Goal: Information Seeking & Learning: Learn about a topic

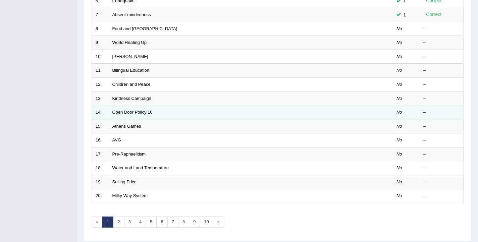
scroll to position [180, 0]
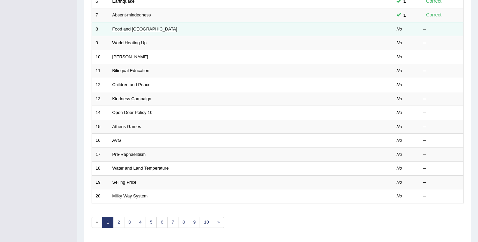
click at [132, 29] on link "Food and US" at bounding box center [144, 28] width 65 height 5
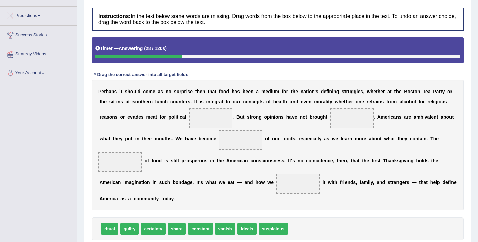
scroll to position [84, 0]
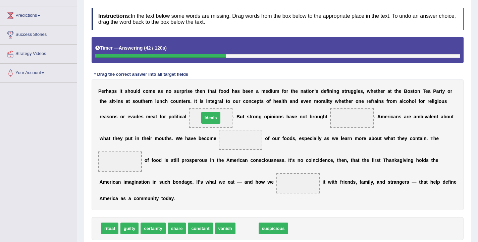
drag, startPoint x: 243, startPoint y: 230, endPoint x: 209, endPoint y: 117, distance: 118.1
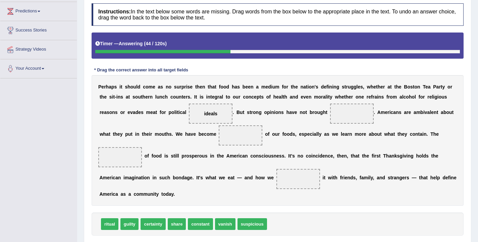
scroll to position [95, 0]
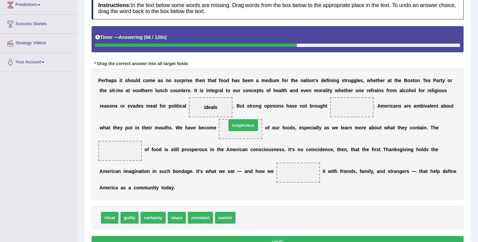
drag, startPoint x: 255, startPoint y: 219, endPoint x: 246, endPoint y: 127, distance: 93.0
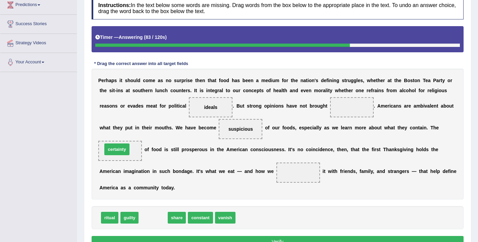
drag, startPoint x: 158, startPoint y: 219, endPoint x: 121, endPoint y: 150, distance: 77.7
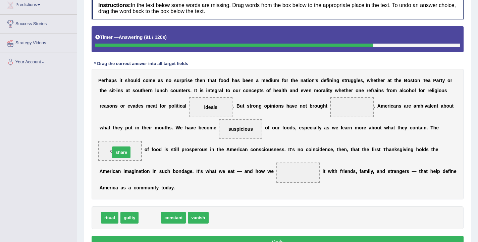
drag, startPoint x: 146, startPoint y: 219, endPoint x: 117, endPoint y: 154, distance: 71.0
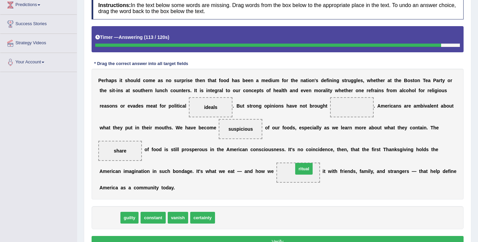
drag, startPoint x: 109, startPoint y: 220, endPoint x: 304, endPoint y: 171, distance: 200.3
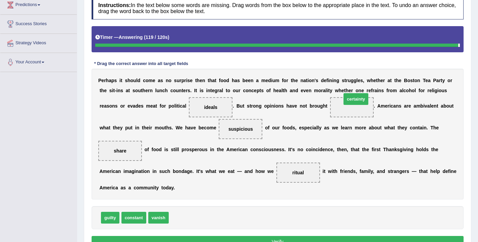
drag, startPoint x: 190, startPoint y: 221, endPoint x: 363, endPoint y: 102, distance: 209.9
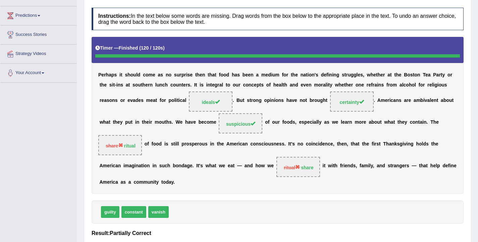
scroll to position [0, 0]
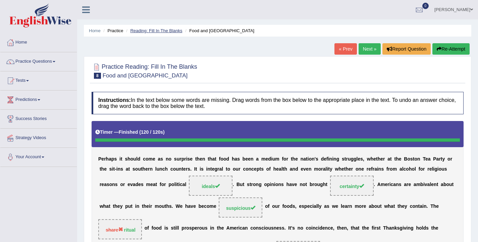
click at [150, 29] on link "Reading: Fill In The Blanks" at bounding box center [156, 30] width 52 height 5
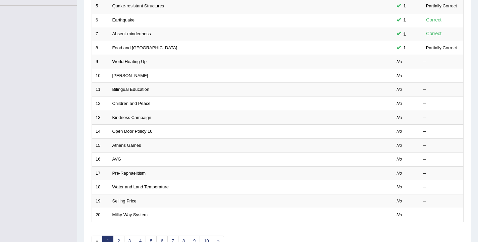
scroll to position [202, 0]
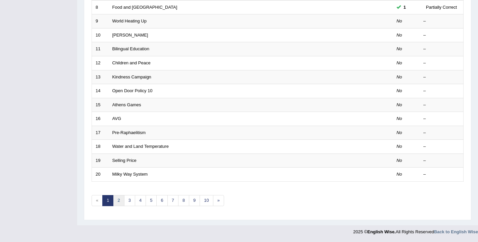
click at [117, 204] on link "2" at bounding box center [118, 200] width 11 height 11
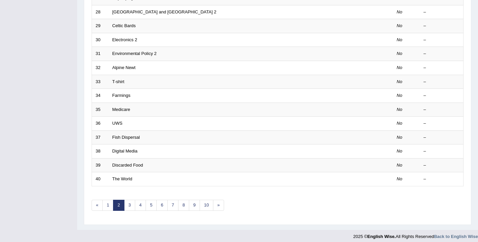
scroll to position [202, 0]
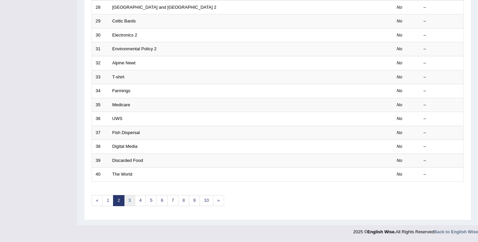
click at [126, 202] on link "3" at bounding box center [129, 200] width 11 height 11
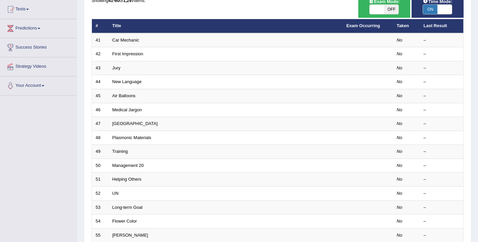
scroll to position [202, 0]
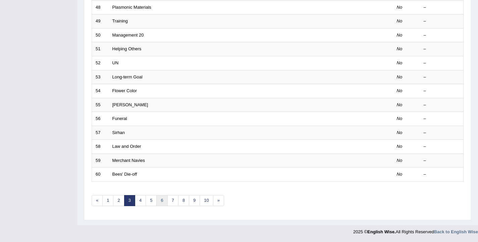
click at [163, 200] on link "6" at bounding box center [161, 200] width 11 height 11
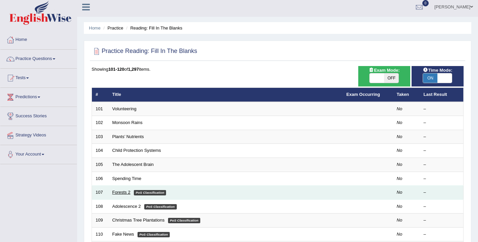
scroll to position [4, 0]
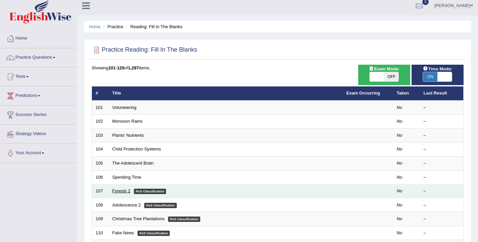
click at [114, 189] on link "Forests 2" at bounding box center [121, 190] width 18 height 5
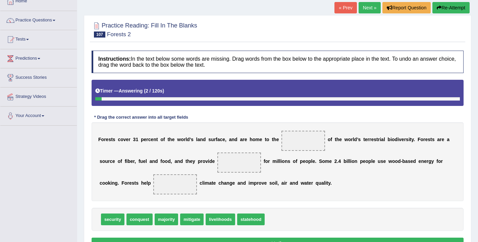
scroll to position [52, 0]
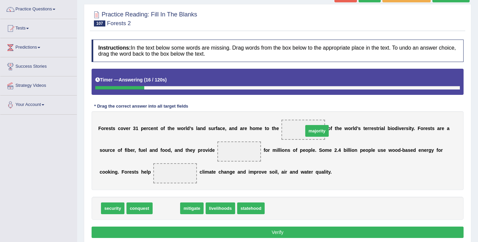
drag, startPoint x: 162, startPoint y: 212, endPoint x: 312, endPoint y: 135, distance: 169.3
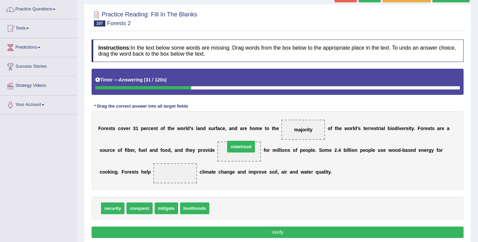
drag, startPoint x: 224, startPoint y: 211, endPoint x: 240, endPoint y: 149, distance: 63.7
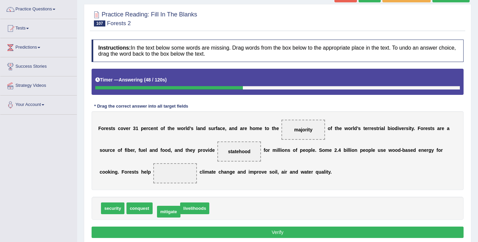
drag, startPoint x: 162, startPoint y: 210, endPoint x: 164, endPoint y: 214, distance: 4.1
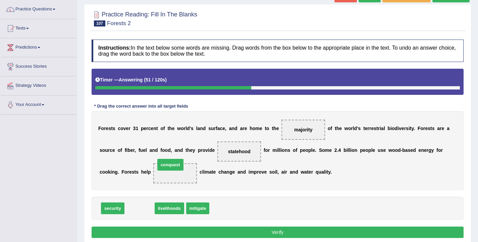
drag, startPoint x: 136, startPoint y: 211, endPoint x: 167, endPoint y: 168, distance: 53.4
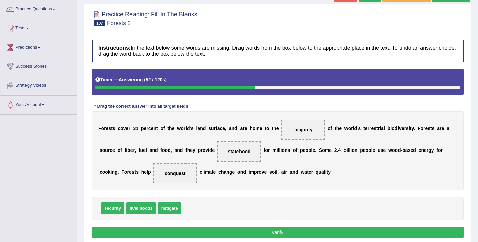
click at [245, 232] on button "Verify" at bounding box center [278, 232] width 372 height 11
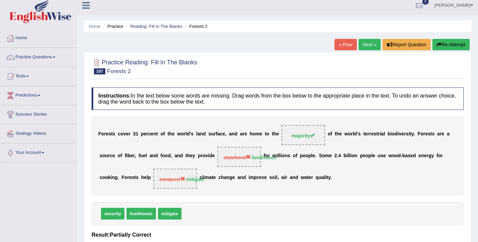
scroll to position [0, 0]
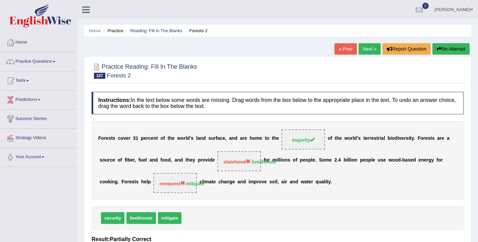
click at [364, 52] on link "Next »" at bounding box center [370, 48] width 22 height 11
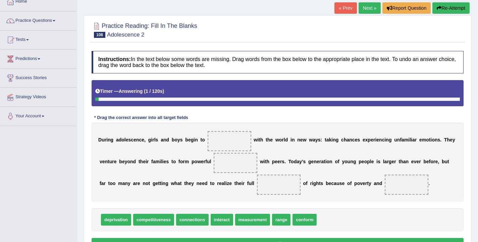
scroll to position [41, 0]
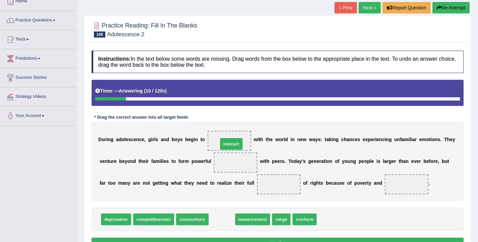
drag, startPoint x: 221, startPoint y: 219, endPoint x: 231, endPoint y: 143, distance: 76.0
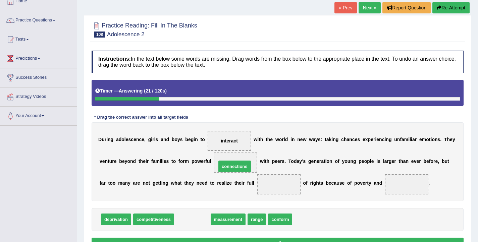
drag, startPoint x: 186, startPoint y: 219, endPoint x: 228, endPoint y: 166, distance: 67.8
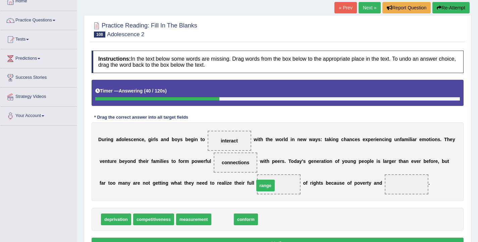
drag, startPoint x: 217, startPoint y: 219, endPoint x: 260, endPoint y: 185, distance: 54.7
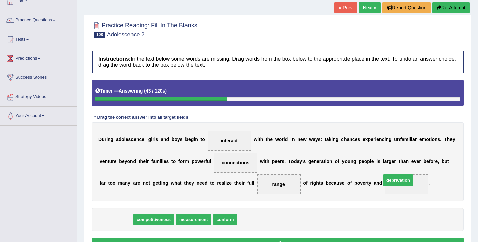
drag, startPoint x: 117, startPoint y: 220, endPoint x: 399, endPoint y: 180, distance: 284.8
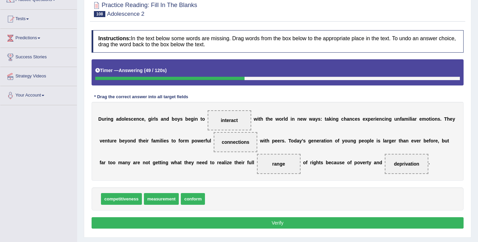
scroll to position [64, 0]
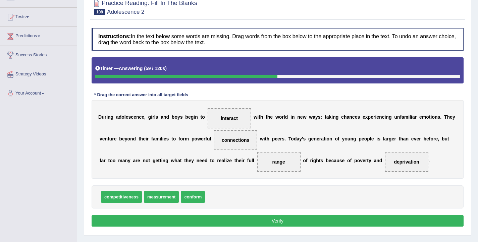
click at [219, 223] on button "Verify" at bounding box center [278, 220] width 372 height 11
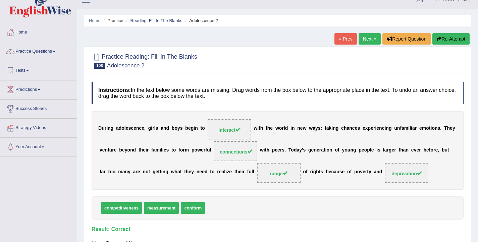
scroll to position [9, 0]
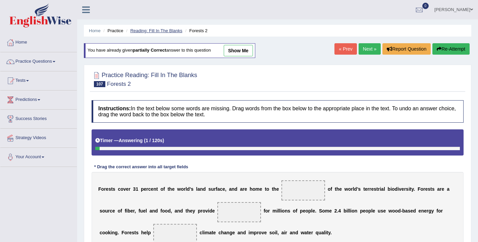
click at [138, 31] on link "Reading: Fill In The Blanks" at bounding box center [156, 30] width 52 height 5
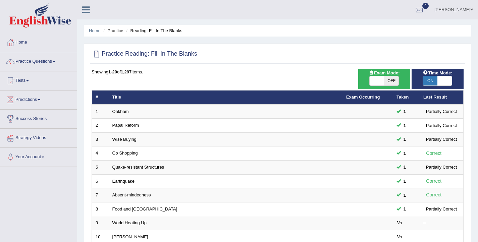
scroll to position [202, 0]
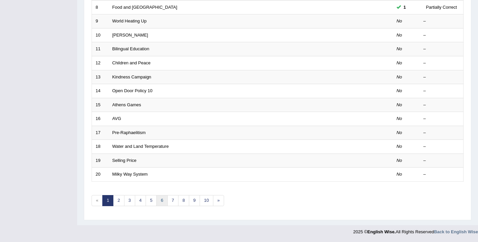
click at [164, 201] on link "6" at bounding box center [161, 200] width 11 height 11
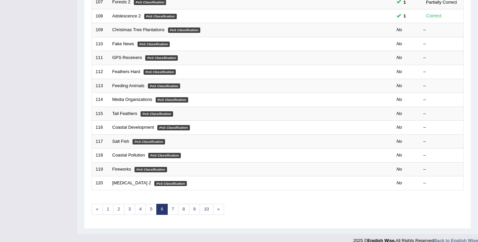
scroll to position [170, 0]
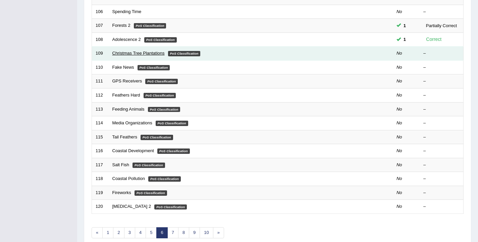
click at [120, 52] on link "Christmas Tree Plantations" at bounding box center [138, 53] width 52 height 5
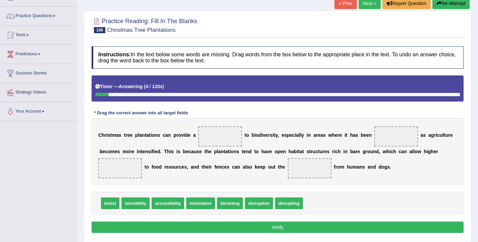
scroll to position [47, 0]
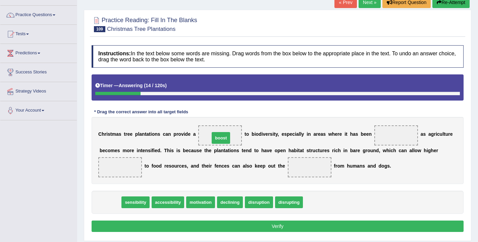
drag, startPoint x: 104, startPoint y: 203, endPoint x: 215, endPoint y: 139, distance: 128.0
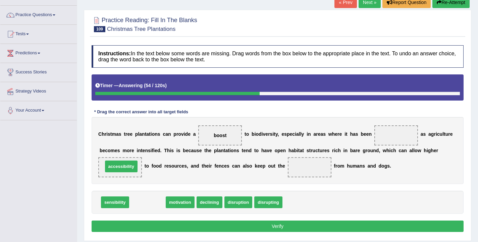
drag, startPoint x: 145, startPoint y: 202, endPoint x: 119, endPoint y: 166, distance: 44.4
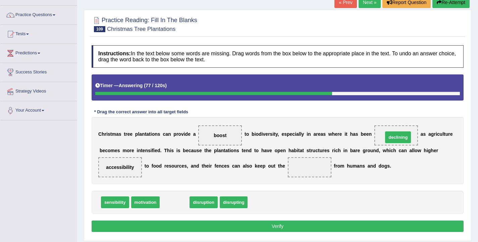
drag, startPoint x: 167, startPoint y: 202, endPoint x: 391, endPoint y: 137, distance: 232.7
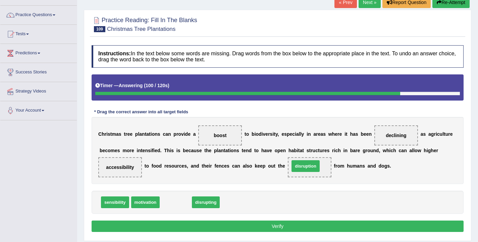
drag, startPoint x: 176, startPoint y: 202, endPoint x: 306, endPoint y: 166, distance: 134.8
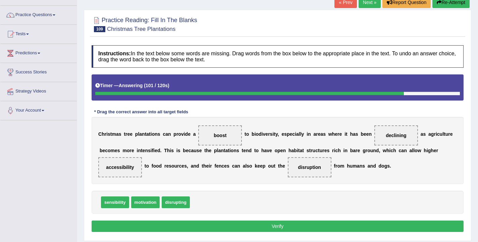
click at [297, 229] on button "Verify" at bounding box center [278, 226] width 372 height 11
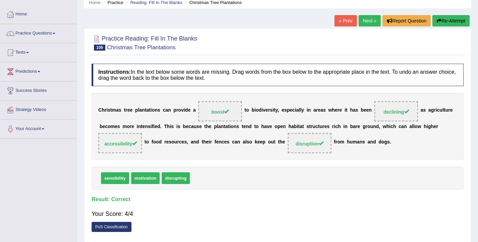
scroll to position [26, 0]
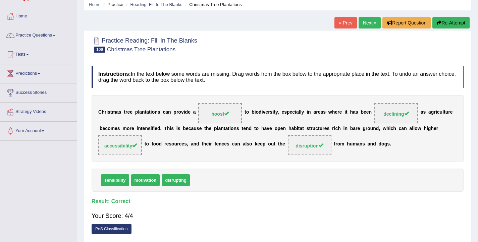
click at [362, 27] on link "Next »" at bounding box center [370, 22] width 22 height 11
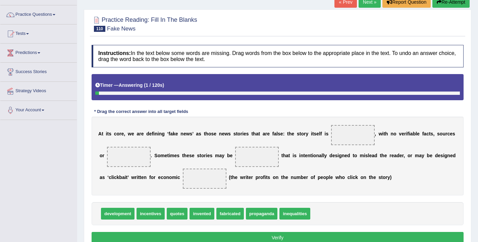
scroll to position [59, 0]
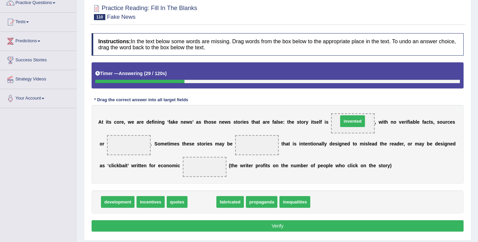
drag, startPoint x: 198, startPoint y: 202, endPoint x: 348, endPoint y: 121, distance: 171.1
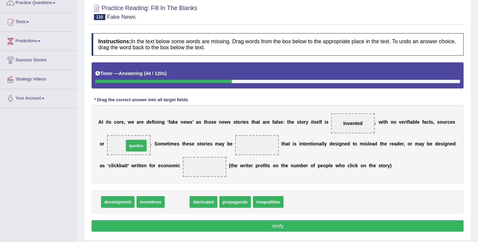
drag, startPoint x: 179, startPoint y: 203, endPoint x: 138, endPoint y: 147, distance: 69.4
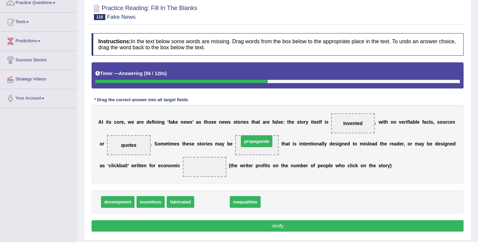
drag, startPoint x: 210, startPoint y: 201, endPoint x: 254, endPoint y: 140, distance: 75.6
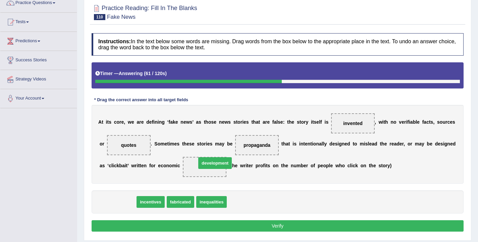
drag, startPoint x: 122, startPoint y: 201, endPoint x: 219, endPoint y: 162, distance: 104.9
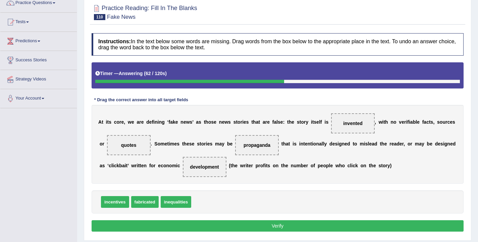
click at [275, 227] on button "Verify" at bounding box center [278, 225] width 372 height 11
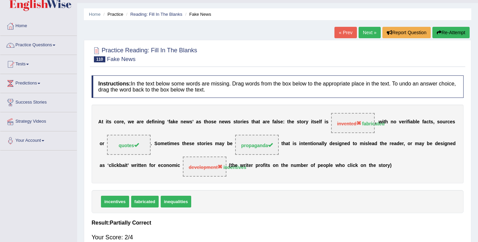
scroll to position [0, 0]
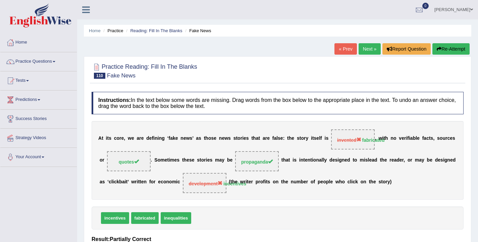
click at [372, 50] on link "Next »" at bounding box center [370, 48] width 22 height 11
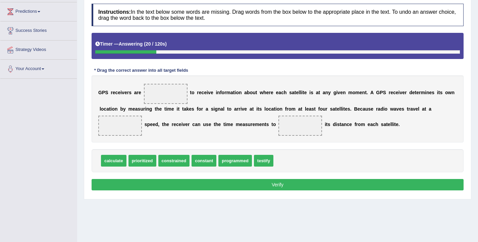
scroll to position [88, 0]
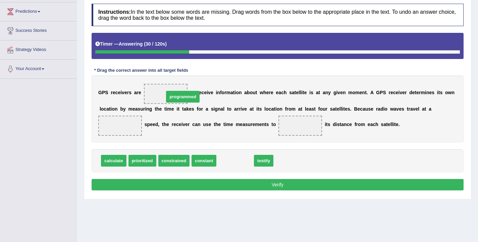
drag, startPoint x: 232, startPoint y: 160, endPoint x: 180, endPoint y: 96, distance: 82.7
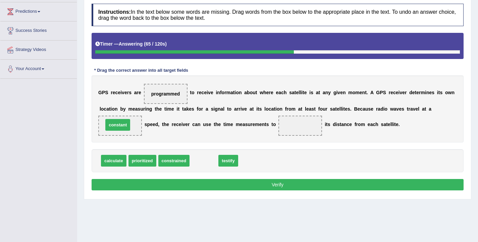
drag, startPoint x: 206, startPoint y: 164, endPoint x: 119, endPoint y: 128, distance: 93.4
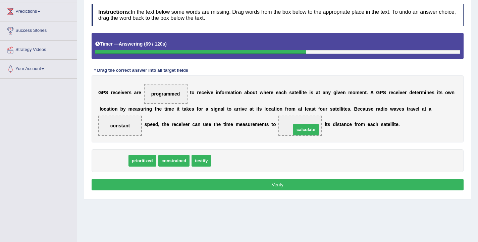
drag, startPoint x: 117, startPoint y: 163, endPoint x: 309, endPoint y: 131, distance: 194.7
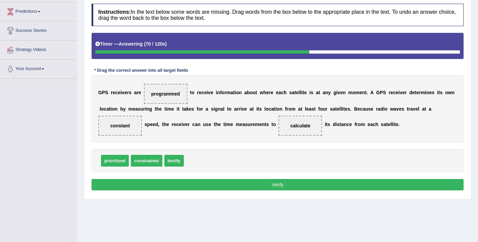
click at [300, 189] on button "Verify" at bounding box center [278, 184] width 372 height 11
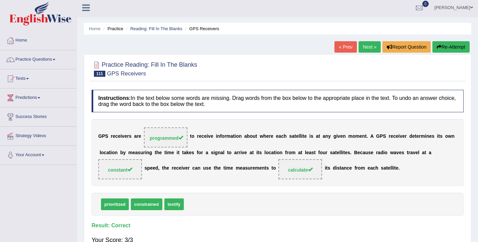
scroll to position [0, 0]
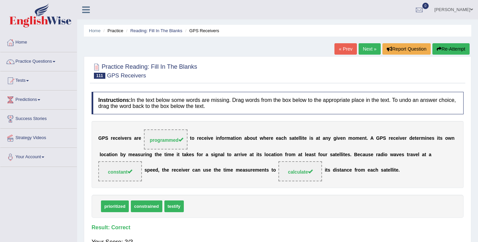
click at [364, 52] on link "Next »" at bounding box center [370, 48] width 22 height 11
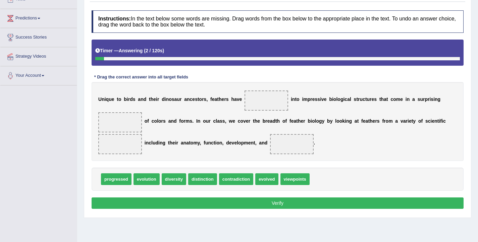
scroll to position [88, 0]
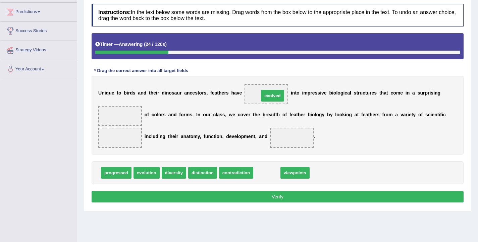
drag, startPoint x: 259, startPoint y: 174, endPoint x: 265, endPoint y: 97, distance: 77.3
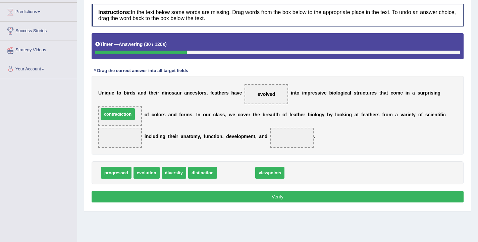
drag, startPoint x: 229, startPoint y: 174, endPoint x: 110, endPoint y: 115, distance: 132.1
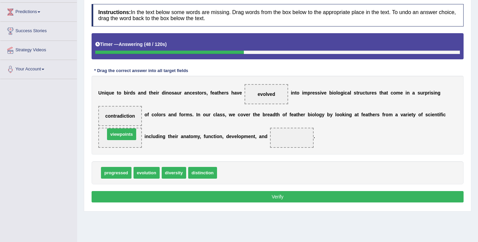
drag, startPoint x: 239, startPoint y: 169, endPoint x: 127, endPoint y: 131, distance: 118.5
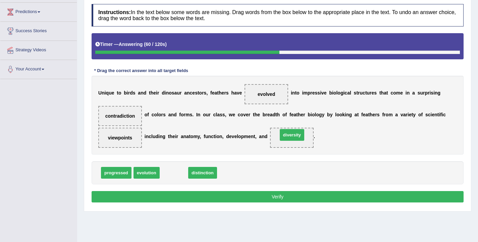
drag, startPoint x: 173, startPoint y: 174, endPoint x: 291, endPoint y: 137, distance: 124.0
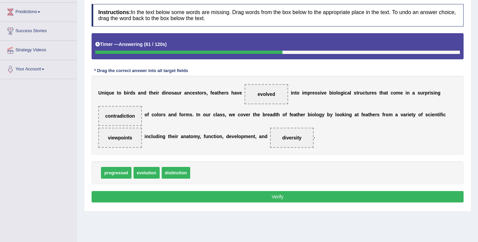
click at [284, 198] on button "Verify" at bounding box center [278, 196] width 372 height 11
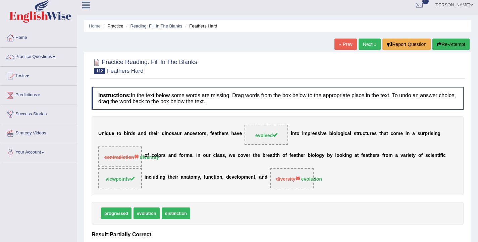
scroll to position [0, 0]
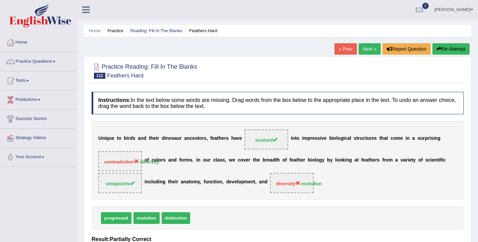
click at [442, 48] on button "Re-Attempt" at bounding box center [450, 48] width 37 height 11
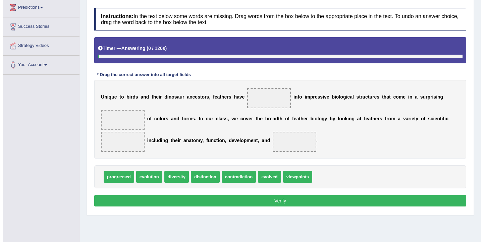
scroll to position [110, 0]
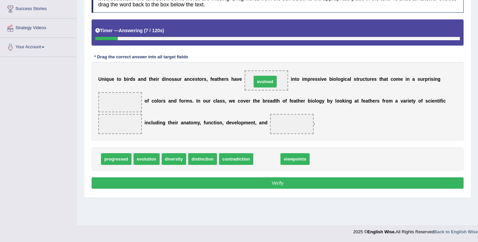
drag, startPoint x: 260, startPoint y: 161, endPoint x: 258, endPoint y: 84, distance: 77.5
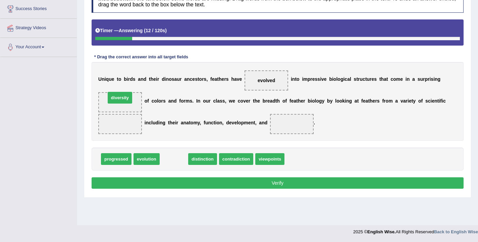
drag, startPoint x: 176, startPoint y: 162, endPoint x: 122, endPoint y: 100, distance: 81.7
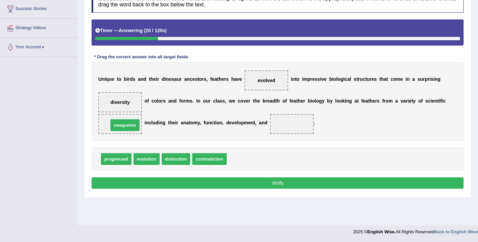
drag, startPoint x: 245, startPoint y: 161, endPoint x: 127, endPoint y: 127, distance: 123.1
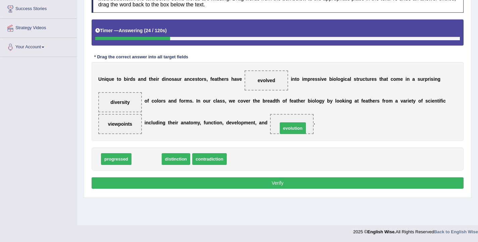
drag, startPoint x: 139, startPoint y: 160, endPoint x: 285, endPoint y: 126, distance: 150.8
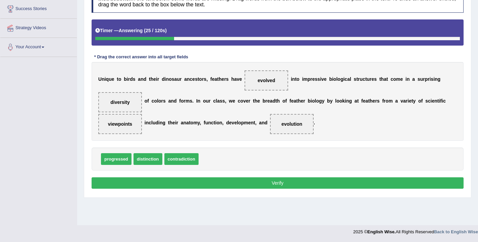
click at [277, 183] on button "Verify" at bounding box center [278, 182] width 372 height 11
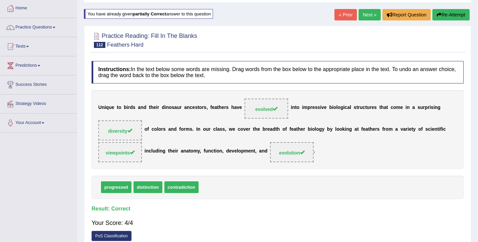
scroll to position [34, 0]
click at [362, 16] on link "Next »" at bounding box center [370, 14] width 22 height 11
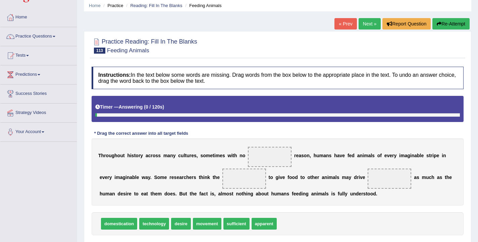
scroll to position [25, 0]
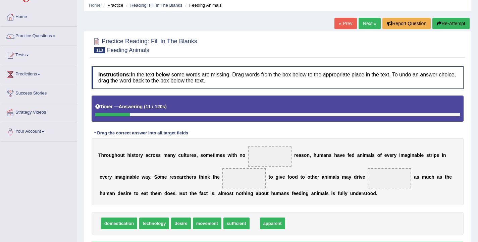
drag, startPoint x: 268, startPoint y: 224, endPoint x: 276, endPoint y: 224, distance: 8.4
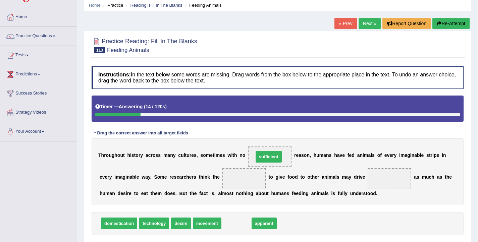
drag, startPoint x: 241, startPoint y: 225, endPoint x: 273, endPoint y: 158, distance: 74.4
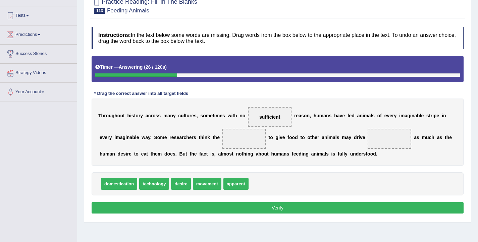
scroll to position [66, 0]
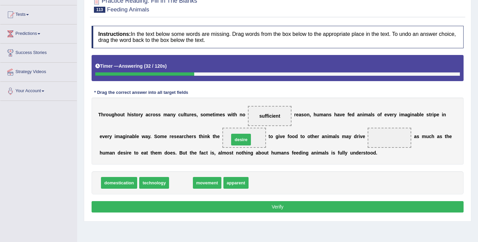
drag, startPoint x: 185, startPoint y: 185, endPoint x: 245, endPoint y: 142, distance: 74.2
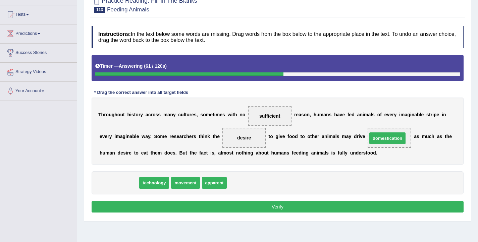
drag, startPoint x: 122, startPoint y: 184, endPoint x: 391, endPoint y: 139, distance: 272.0
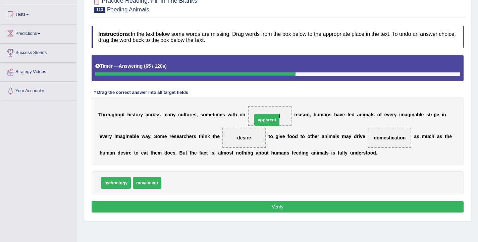
drag, startPoint x: 171, startPoint y: 182, endPoint x: 262, endPoint y: 119, distance: 110.6
click at [246, 210] on button "Verify" at bounding box center [278, 206] width 372 height 11
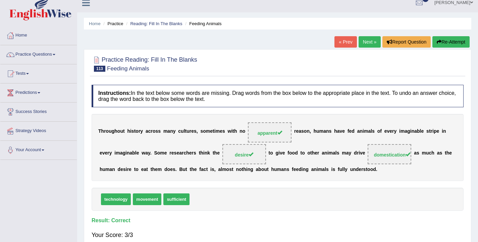
scroll to position [5, 0]
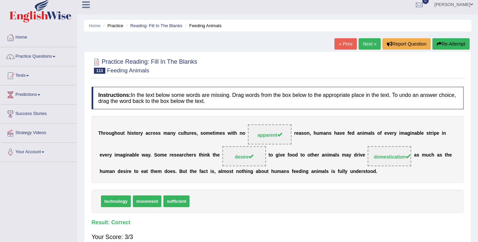
click at [361, 44] on link "Next »" at bounding box center [370, 43] width 22 height 11
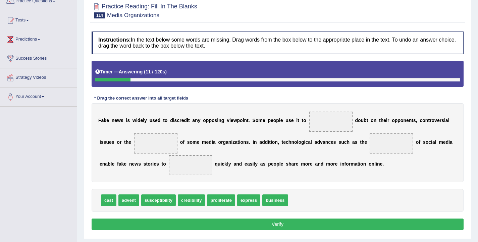
scroll to position [61, 0]
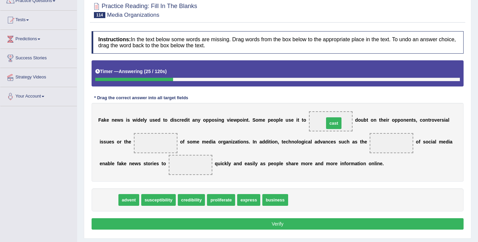
drag, startPoint x: 107, startPoint y: 201, endPoint x: 332, endPoint y: 124, distance: 237.8
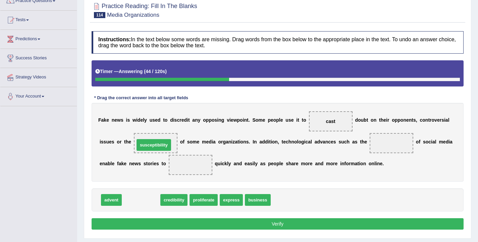
drag, startPoint x: 143, startPoint y: 200, endPoint x: 155, endPoint y: 145, distance: 56.5
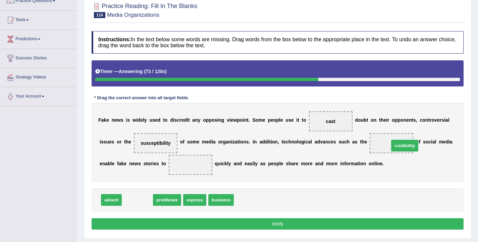
drag, startPoint x: 139, startPoint y: 201, endPoint x: 406, endPoint y: 147, distance: 272.8
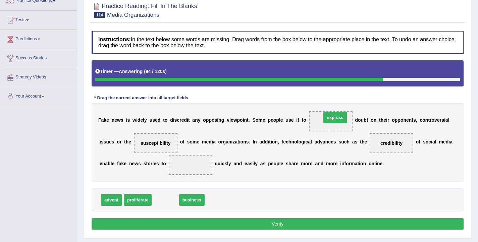
drag, startPoint x: 162, startPoint y: 200, endPoint x: 332, endPoint y: 117, distance: 188.7
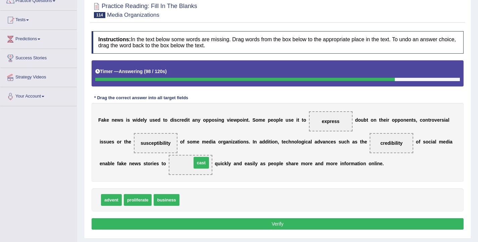
drag, startPoint x: 187, startPoint y: 199, endPoint x: 199, endPoint y: 162, distance: 39.1
click at [260, 220] on button "Verify" at bounding box center [278, 223] width 372 height 11
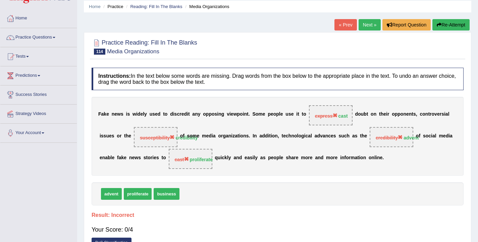
scroll to position [22, 0]
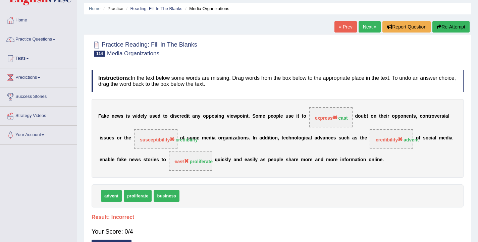
click at [453, 24] on button "Re-Attempt" at bounding box center [450, 26] width 37 height 11
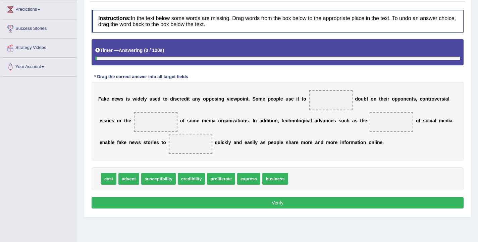
scroll to position [110, 0]
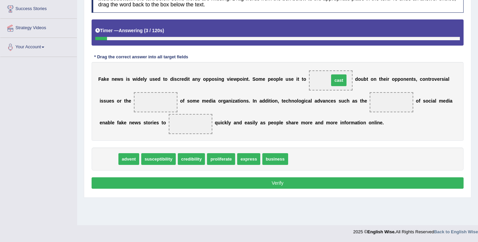
drag, startPoint x: 104, startPoint y: 160, endPoint x: 334, endPoint y: 81, distance: 243.2
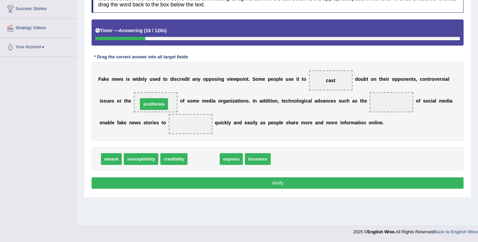
drag, startPoint x: 203, startPoint y: 161, endPoint x: 153, endPoint y: 106, distance: 74.1
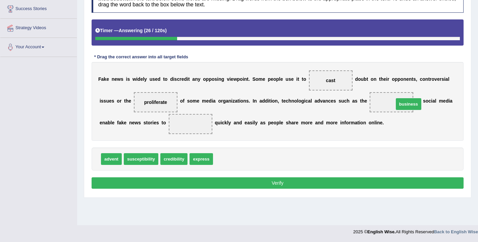
drag, startPoint x: 223, startPoint y: 160, endPoint x: 404, endPoint y: 105, distance: 189.0
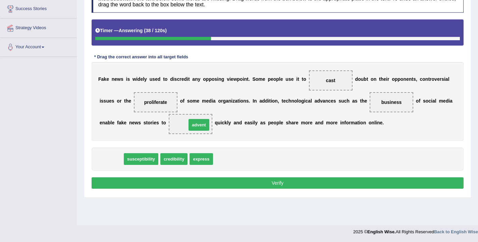
drag, startPoint x: 108, startPoint y: 160, endPoint x: 195, endPoint y: 126, distance: 93.7
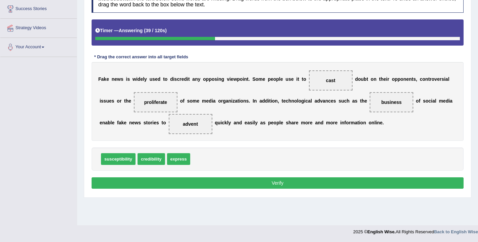
click at [264, 186] on button "Verify" at bounding box center [278, 182] width 372 height 11
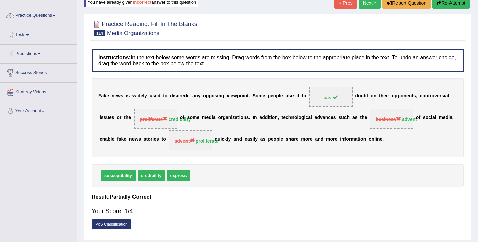
scroll to position [0, 0]
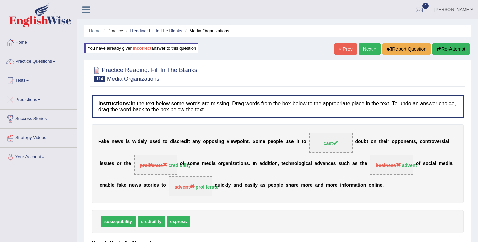
click at [451, 52] on button "Re-Attempt" at bounding box center [450, 48] width 37 height 11
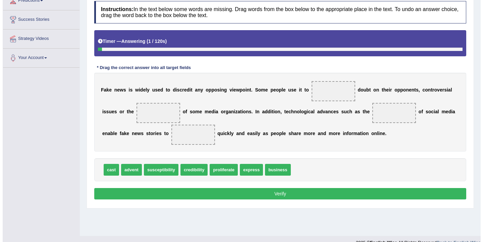
scroll to position [108, 0]
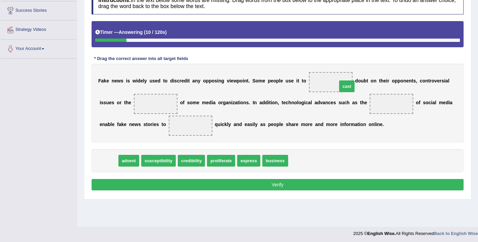
drag, startPoint x: 107, startPoint y: 161, endPoint x: 345, endPoint y: 87, distance: 249.5
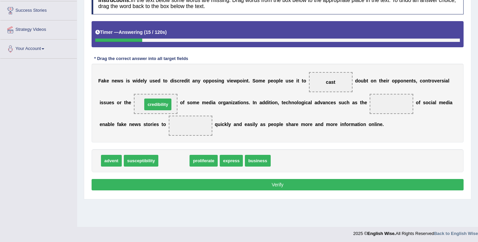
drag, startPoint x: 174, startPoint y: 164, endPoint x: 158, endPoint y: 107, distance: 58.6
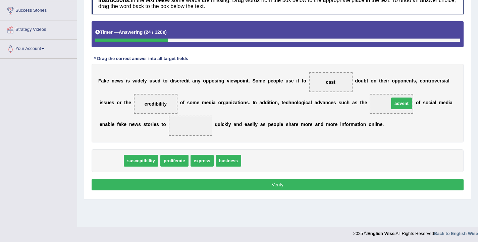
drag, startPoint x: 111, startPoint y: 161, endPoint x: 401, endPoint y: 104, distance: 295.7
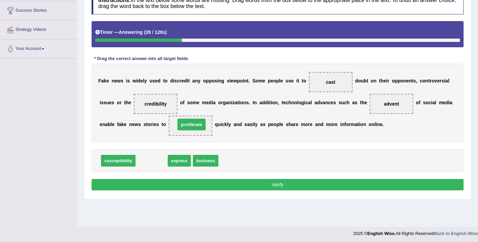
drag, startPoint x: 152, startPoint y: 162, endPoint x: 192, endPoint y: 126, distance: 53.9
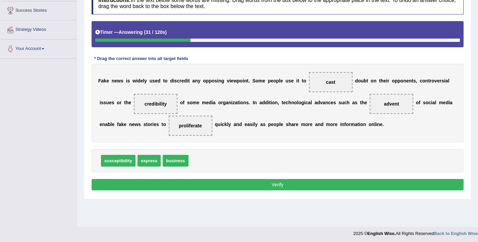
click at [314, 187] on button "Verify" at bounding box center [278, 184] width 372 height 11
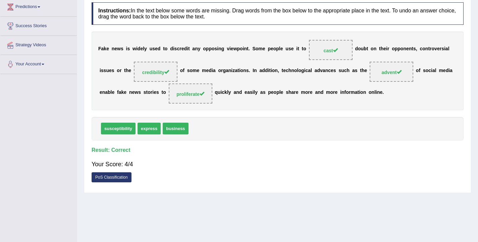
scroll to position [0, 0]
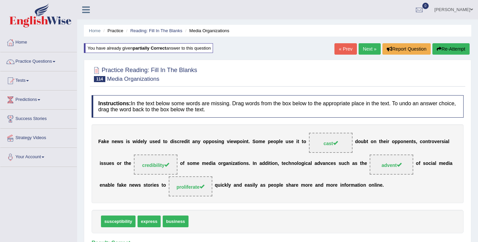
click at [368, 51] on link "Next »" at bounding box center [370, 48] width 22 height 11
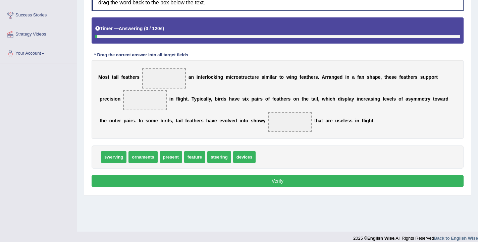
scroll to position [110, 0]
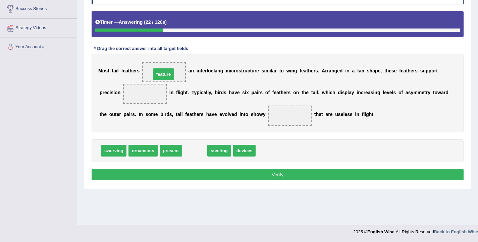
drag, startPoint x: 194, startPoint y: 155, endPoint x: 163, endPoint y: 78, distance: 82.6
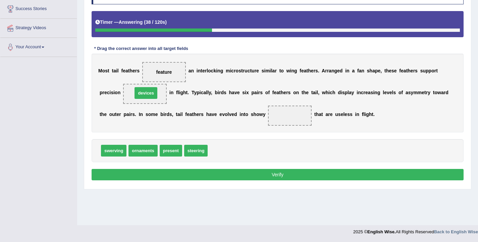
drag, startPoint x: 215, startPoint y: 152, endPoint x: 140, endPoint y: 94, distance: 94.7
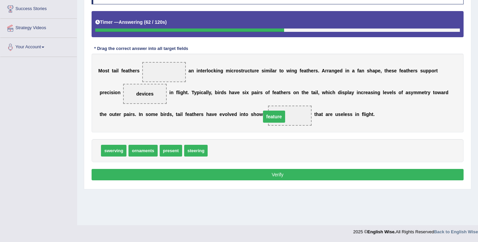
drag, startPoint x: 162, startPoint y: 73, endPoint x: 272, endPoint y: 118, distance: 118.7
drag, startPoint x: 167, startPoint y: 152, endPoint x: 158, endPoint y: 72, distance: 80.0
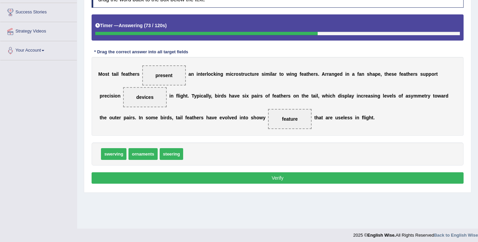
scroll to position [104, 0]
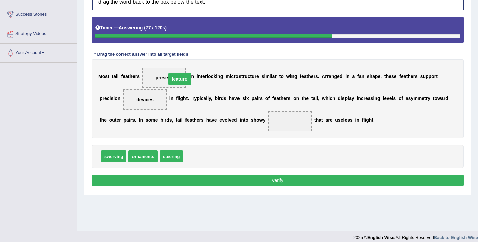
drag, startPoint x: 280, startPoint y: 123, endPoint x: 170, endPoint y: 80, distance: 118.2
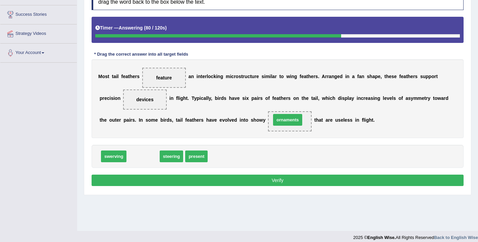
drag, startPoint x: 146, startPoint y: 155, endPoint x: 290, endPoint y: 119, distance: 149.1
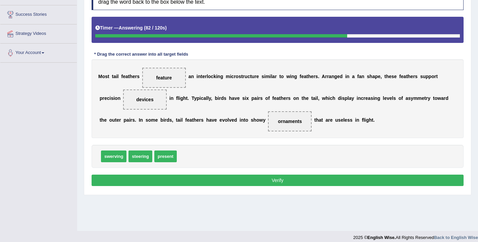
click at [281, 185] on button "Verify" at bounding box center [278, 180] width 372 height 11
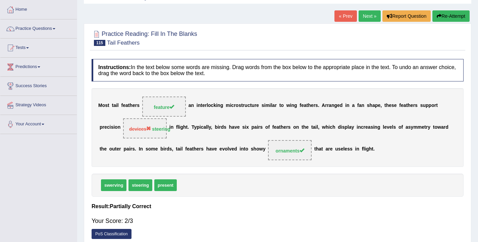
scroll to position [0, 0]
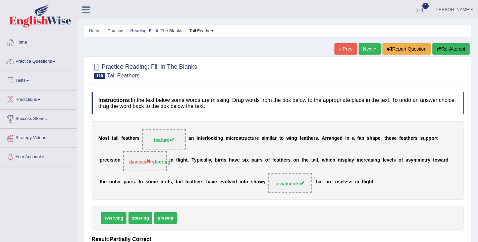
click at [364, 49] on link "Next »" at bounding box center [370, 48] width 22 height 11
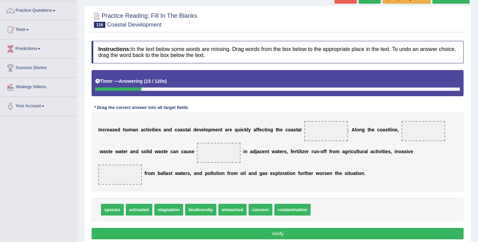
scroll to position [52, 0]
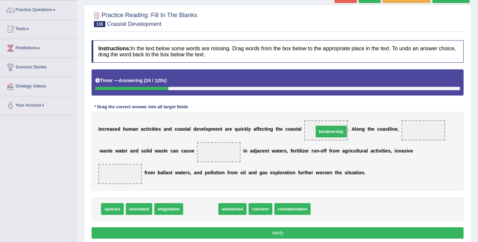
drag, startPoint x: 208, startPoint y: 211, endPoint x: 338, endPoint y: 134, distance: 151.7
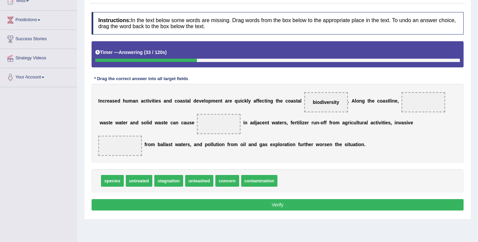
scroll to position [80, 0]
drag, startPoint x: 133, startPoint y: 184, endPoint x: 418, endPoint y: 105, distance: 295.5
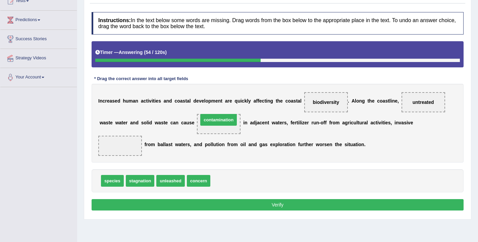
drag, startPoint x: 233, startPoint y: 185, endPoint x: 221, endPoint y: 124, distance: 61.9
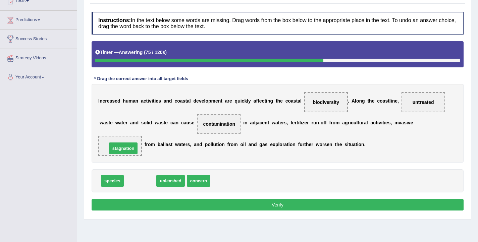
drag, startPoint x: 143, startPoint y: 182, endPoint x: 126, endPoint y: 150, distance: 36.6
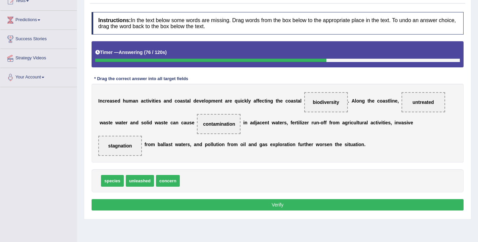
click at [298, 208] on button "Verify" at bounding box center [278, 204] width 372 height 11
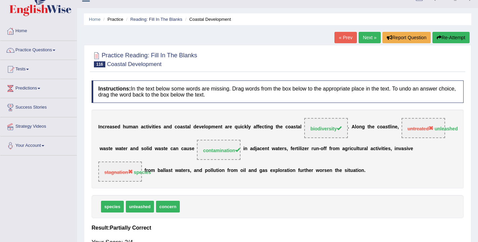
scroll to position [0, 0]
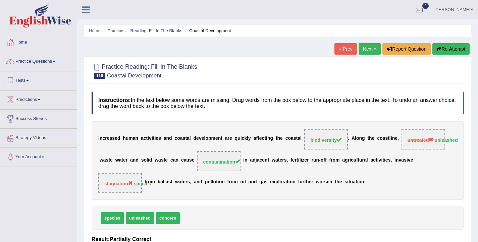
click at [365, 48] on link "Next »" at bounding box center [370, 48] width 22 height 11
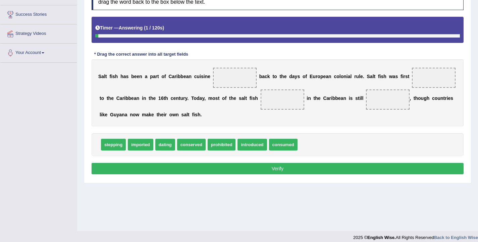
scroll to position [110, 0]
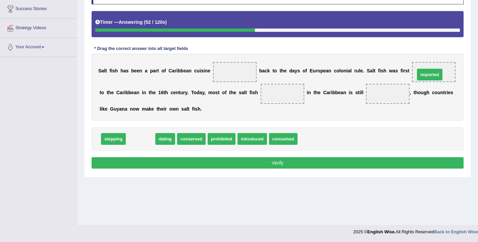
drag, startPoint x: 139, startPoint y: 139, endPoint x: 428, endPoint y: 75, distance: 296.2
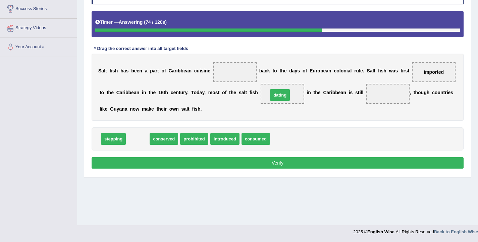
drag, startPoint x: 140, startPoint y: 142, endPoint x: 282, endPoint y: 98, distance: 148.8
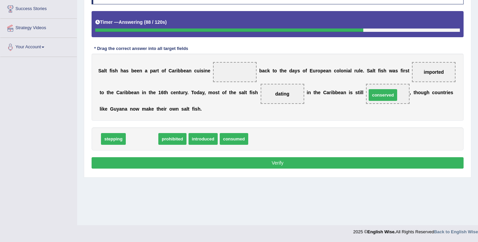
drag, startPoint x: 141, startPoint y: 142, endPoint x: 382, endPoint y: 98, distance: 244.8
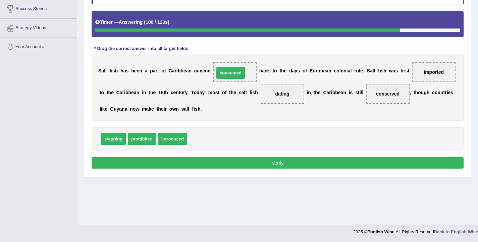
drag, startPoint x: 200, startPoint y: 138, endPoint x: 226, endPoint y: 73, distance: 69.7
click at [276, 165] on button "Verify" at bounding box center [278, 162] width 372 height 11
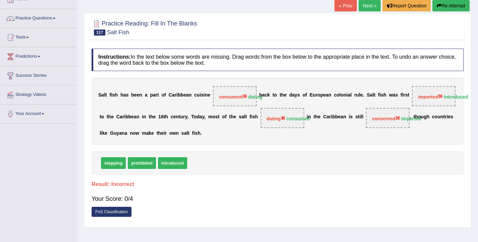
scroll to position [43, 0]
click at [458, 6] on button "Re-Attempt" at bounding box center [450, 5] width 37 height 11
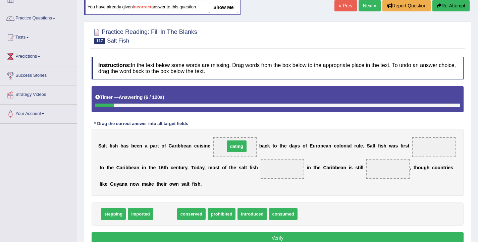
drag, startPoint x: 169, startPoint y: 215, endPoint x: 240, endPoint y: 147, distance: 98.5
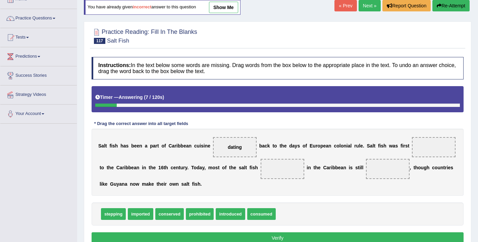
scroll to position [45, 0]
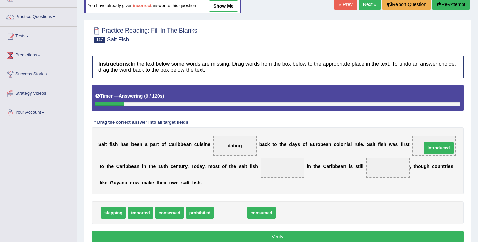
drag, startPoint x: 230, startPoint y: 216, endPoint x: 439, endPoint y: 151, distance: 218.1
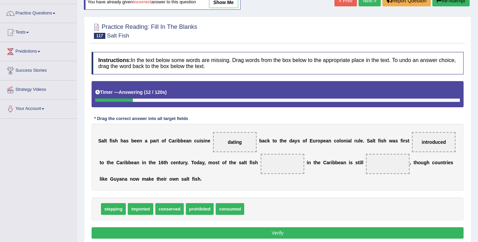
scroll to position [49, 0]
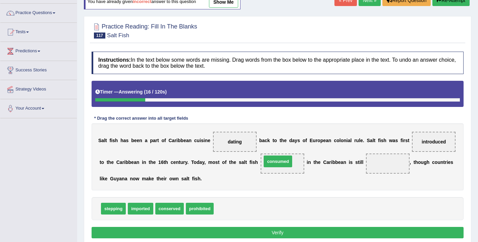
drag, startPoint x: 232, startPoint y: 211, endPoint x: 280, endPoint y: 164, distance: 67.4
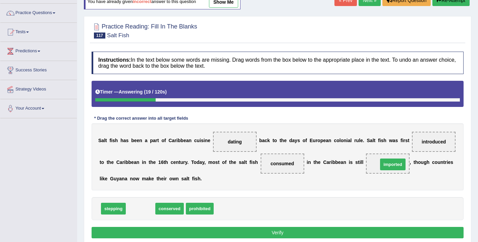
drag, startPoint x: 141, startPoint y: 210, endPoint x: 393, endPoint y: 166, distance: 256.1
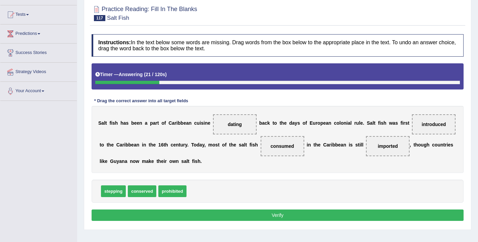
scroll to position [66, 0]
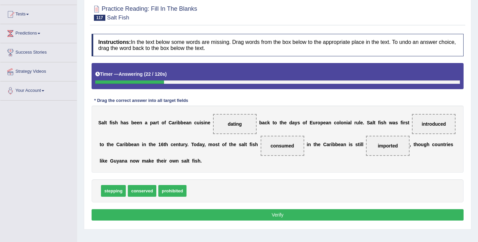
click at [265, 215] on button "Verify" at bounding box center [278, 214] width 372 height 11
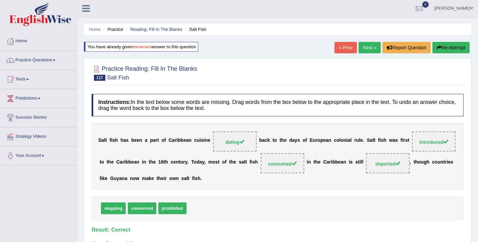
scroll to position [0, 0]
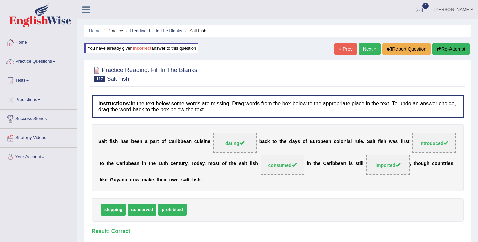
click at [359, 48] on link "Next »" at bounding box center [370, 48] width 22 height 11
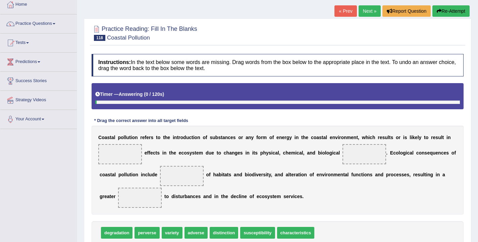
scroll to position [69, 0]
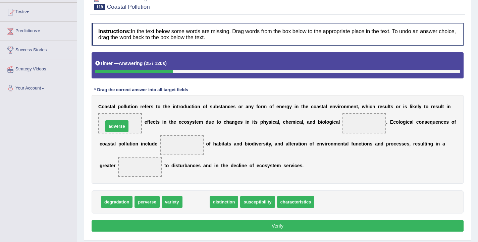
drag, startPoint x: 197, startPoint y: 205, endPoint x: 118, endPoint y: 129, distance: 109.6
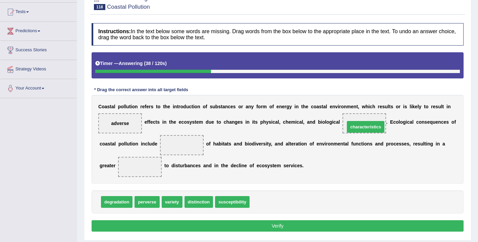
drag, startPoint x: 274, startPoint y: 205, endPoint x: 369, endPoint y: 130, distance: 121.3
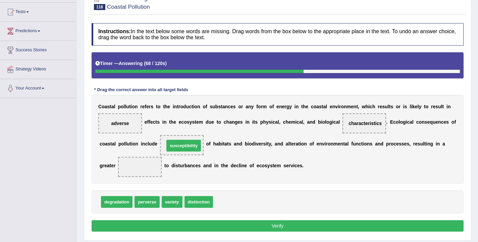
drag, startPoint x: 230, startPoint y: 205, endPoint x: 181, endPoint y: 148, distance: 74.4
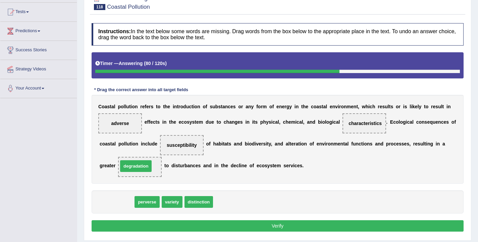
drag, startPoint x: 121, startPoint y: 206, endPoint x: 140, endPoint y: 170, distance: 40.7
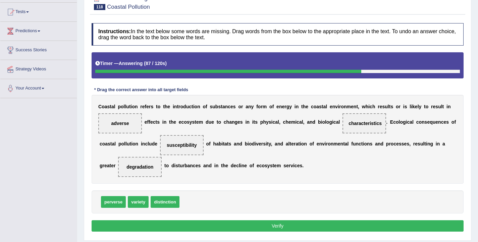
click at [252, 230] on button "Verify" at bounding box center [278, 225] width 372 height 11
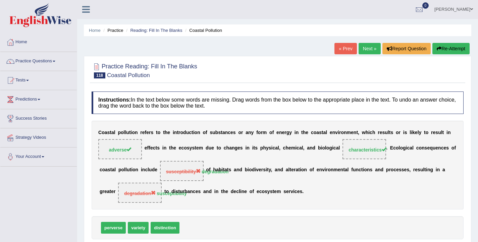
scroll to position [0, 0]
click at [370, 50] on link "Next »" at bounding box center [370, 48] width 22 height 11
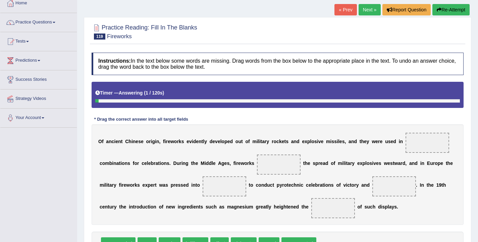
scroll to position [110, 0]
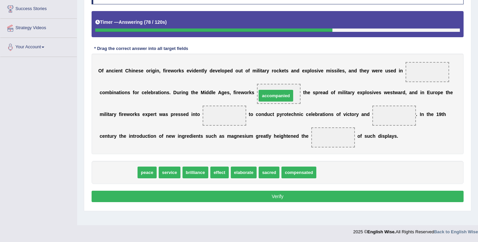
drag, startPoint x: 113, startPoint y: 171, endPoint x: 271, endPoint y: 95, distance: 175.3
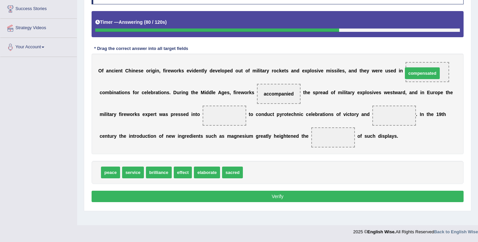
drag, startPoint x: 269, startPoint y: 176, endPoint x: 429, endPoint y: 78, distance: 187.5
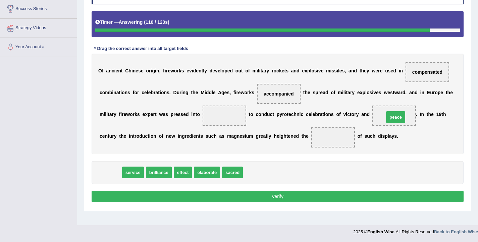
drag, startPoint x: 108, startPoint y: 170, endPoint x: 390, endPoint y: 117, distance: 286.4
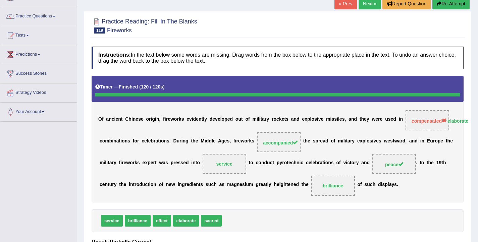
scroll to position [26, 0]
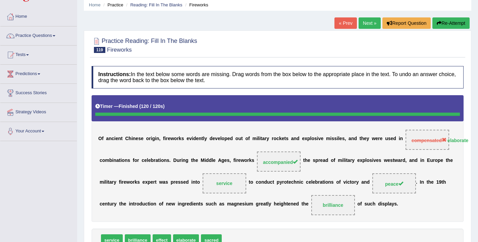
click at [367, 26] on link "Next »" at bounding box center [370, 22] width 22 height 11
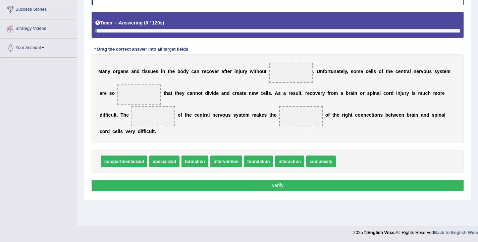
scroll to position [110, 0]
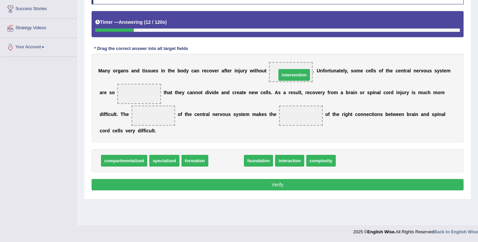
drag, startPoint x: 227, startPoint y: 163, endPoint x: 295, endPoint y: 77, distance: 109.6
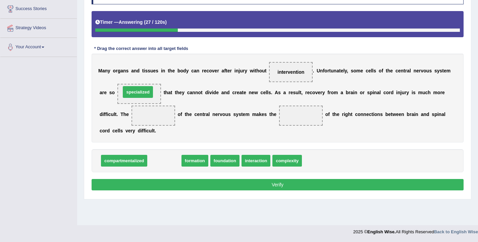
drag, startPoint x: 164, startPoint y: 160, endPoint x: 138, endPoint y: 91, distance: 73.7
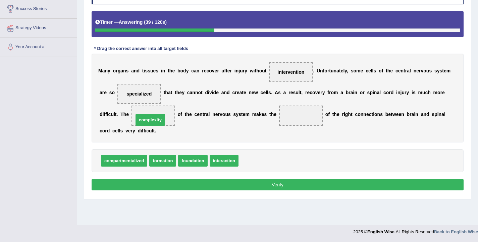
drag, startPoint x: 250, startPoint y: 161, endPoint x: 145, endPoint y: 120, distance: 112.7
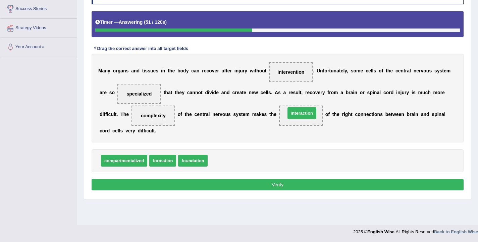
drag, startPoint x: 229, startPoint y: 162, endPoint x: 307, endPoint y: 114, distance: 91.9
click at [283, 188] on button "Verify" at bounding box center [278, 184] width 372 height 11
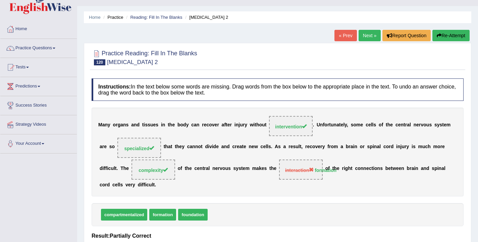
scroll to position [0, 0]
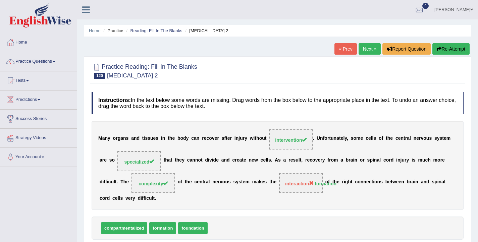
click at [367, 48] on link "Next »" at bounding box center [370, 48] width 22 height 11
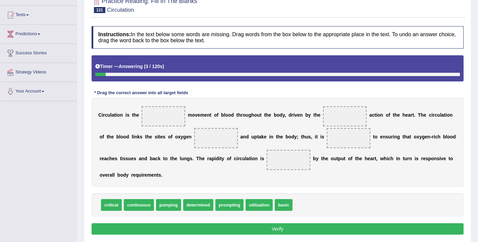
scroll to position [67, 0]
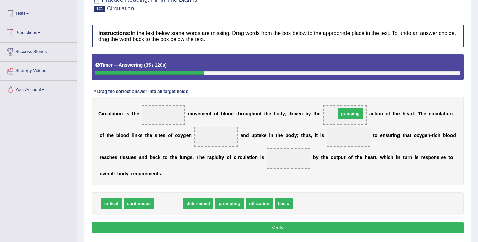
drag, startPoint x: 169, startPoint y: 205, endPoint x: 350, endPoint y: 114, distance: 202.9
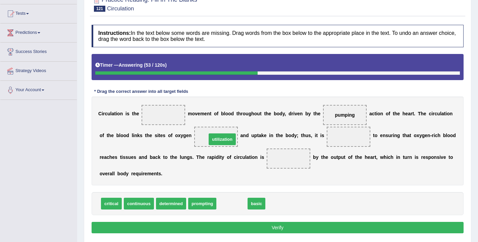
drag, startPoint x: 229, startPoint y: 206, endPoint x: 219, endPoint y: 141, distance: 65.1
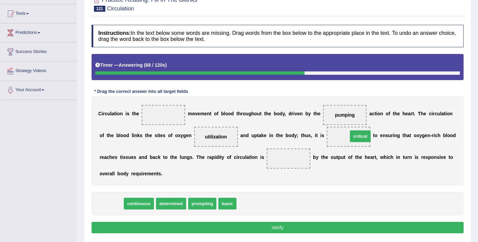
drag, startPoint x: 112, startPoint y: 202, endPoint x: 361, endPoint y: 135, distance: 257.8
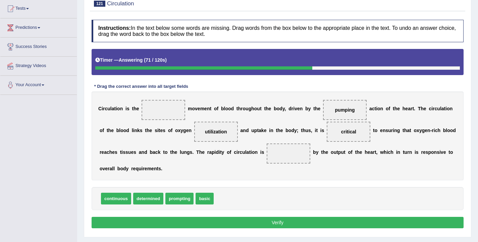
scroll to position [72, 0]
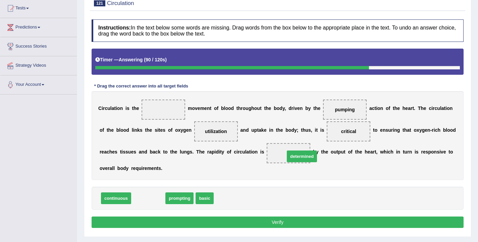
drag, startPoint x: 140, startPoint y: 201, endPoint x: 293, endPoint y: 159, distance: 159.2
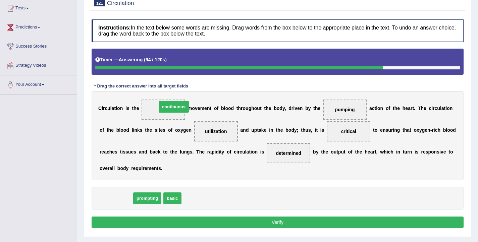
drag, startPoint x: 111, startPoint y: 199, endPoint x: 168, endPoint y: 107, distance: 108.2
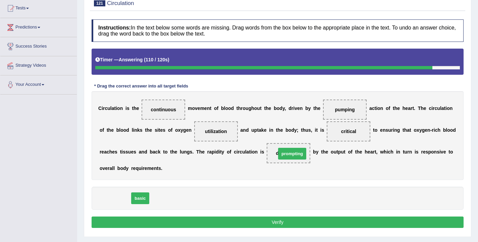
drag, startPoint x: 113, startPoint y: 201, endPoint x: 290, endPoint y: 156, distance: 182.6
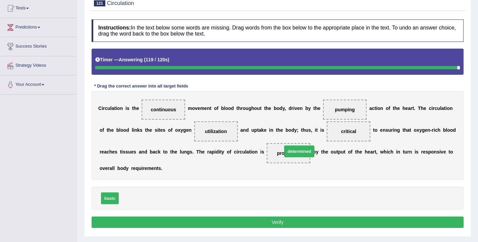
drag, startPoint x: 134, startPoint y: 201, endPoint x: 295, endPoint y: 155, distance: 167.3
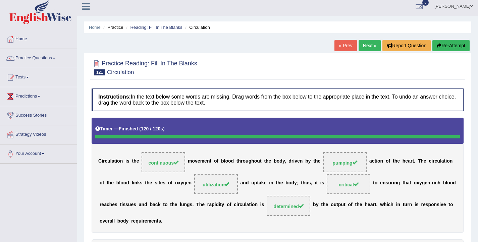
scroll to position [0, 0]
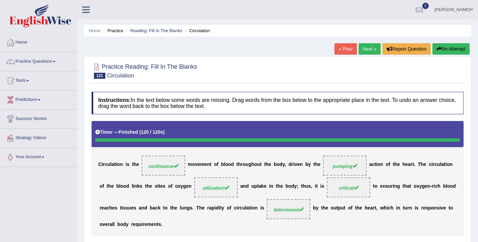
click at [369, 51] on link "Next »" at bounding box center [370, 48] width 22 height 11
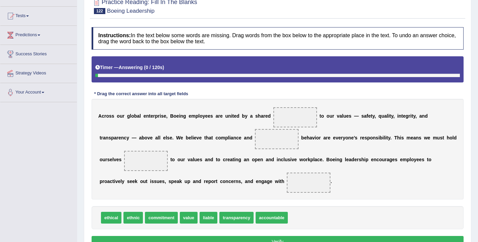
scroll to position [66, 0]
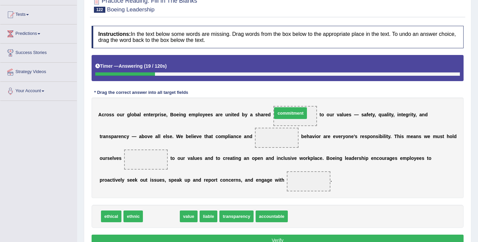
drag, startPoint x: 156, startPoint y: 216, endPoint x: 286, endPoint y: 112, distance: 165.8
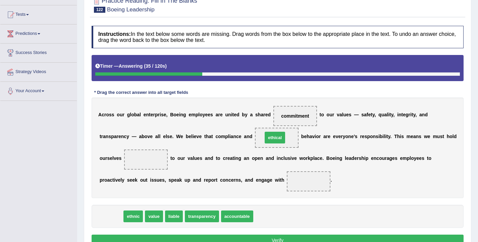
drag, startPoint x: 112, startPoint y: 216, endPoint x: 276, endPoint y: 138, distance: 181.7
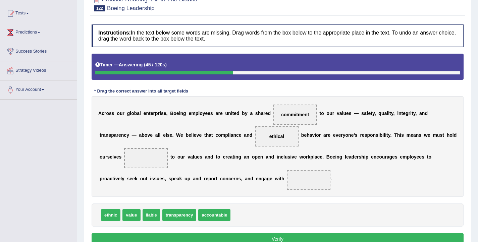
scroll to position [67, 0]
drag, startPoint x: 208, startPoint y: 216, endPoint x: 147, endPoint y: 157, distance: 84.4
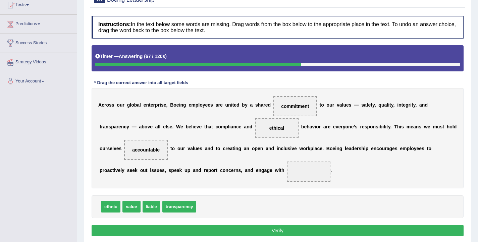
scroll to position [77, 0]
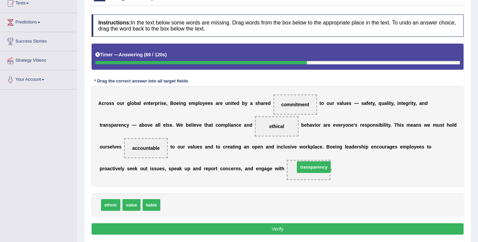
drag, startPoint x: 177, startPoint y: 205, endPoint x: 312, endPoint y: 167, distance: 139.7
click at [288, 228] on button "Verify" at bounding box center [278, 228] width 372 height 11
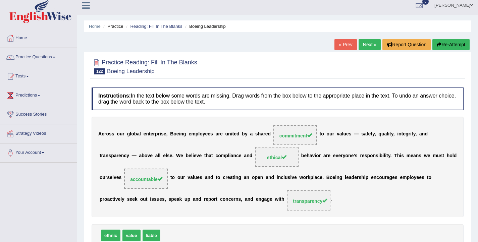
scroll to position [0, 0]
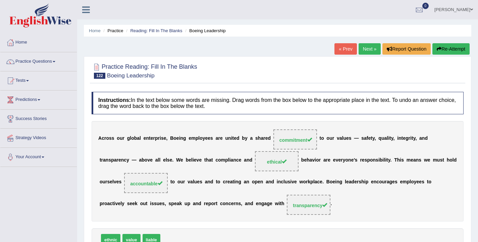
click at [363, 46] on link "Next »" at bounding box center [370, 48] width 22 height 11
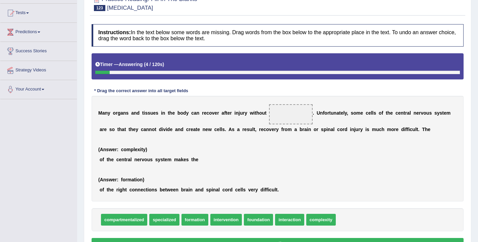
scroll to position [68, 0]
drag, startPoint x: 227, startPoint y: 223, endPoint x: 287, endPoint y: 115, distance: 123.4
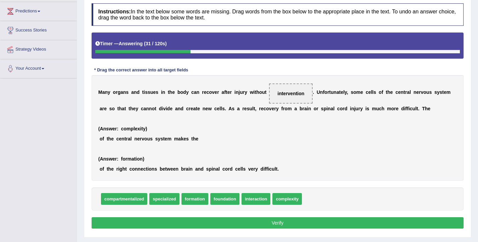
scroll to position [89, 0]
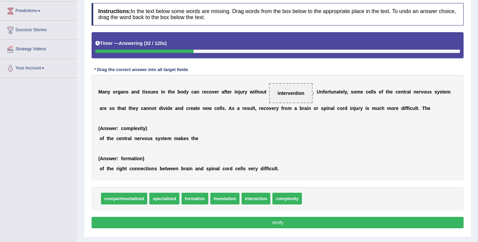
click at [290, 223] on button "Verify" at bounding box center [278, 222] width 372 height 11
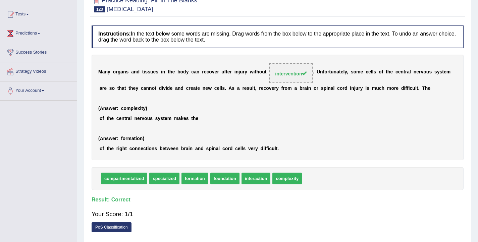
scroll to position [46, 0]
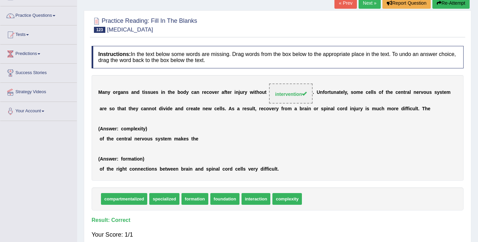
click at [363, 5] on link "Next »" at bounding box center [370, 2] width 22 height 11
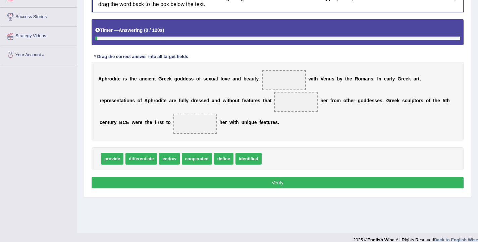
scroll to position [110, 0]
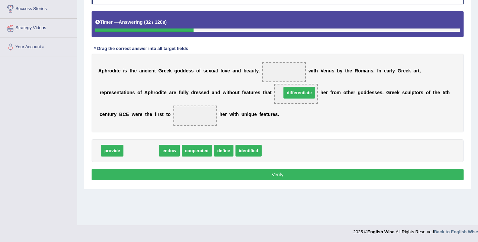
drag, startPoint x: 143, startPoint y: 153, endPoint x: 301, endPoint y: 95, distance: 168.3
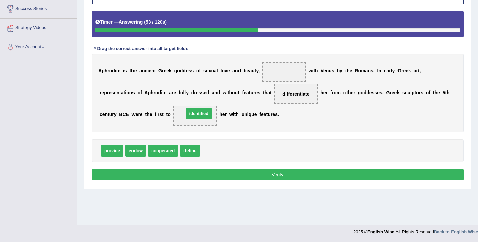
drag, startPoint x: 214, startPoint y: 152, endPoint x: 198, endPoint y: 115, distance: 40.6
drag, startPoint x: 193, startPoint y: 151, endPoint x: 280, endPoint y: 75, distance: 115.0
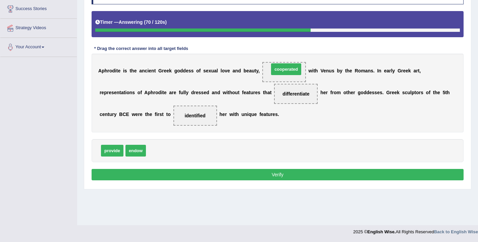
drag, startPoint x: 170, startPoint y: 152, endPoint x: 293, endPoint y: 70, distance: 147.6
click at [284, 174] on button "Verify" at bounding box center [278, 174] width 372 height 11
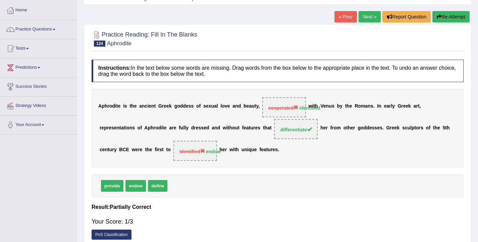
scroll to position [31, 0]
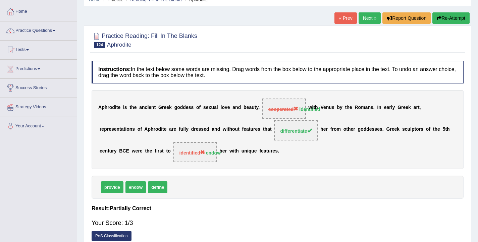
drag, startPoint x: 373, startPoint y: 104, endPoint x: 199, endPoint y: 104, distance: 174.1
click at [199, 104] on div "A p h r o d i t e i s t h e a n c i e n t G r e e k g o d d e s s o f s e x u a…" at bounding box center [278, 129] width 372 height 79
click at [361, 19] on link "Next »" at bounding box center [370, 17] width 22 height 11
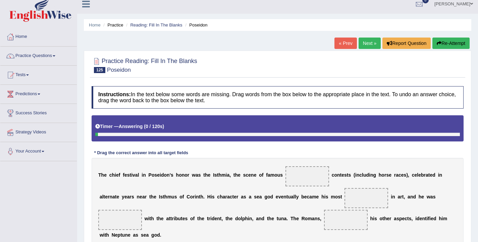
scroll to position [110, 0]
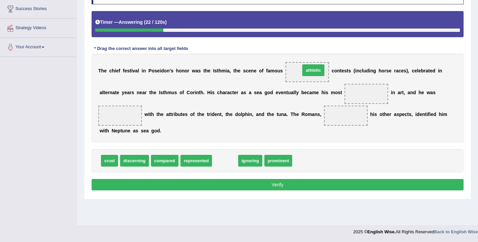
drag, startPoint x: 228, startPoint y: 163, endPoint x: 316, endPoint y: 73, distance: 126.4
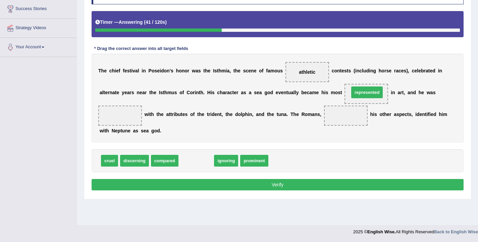
drag, startPoint x: 191, startPoint y: 162, endPoint x: 362, endPoint y: 93, distance: 183.9
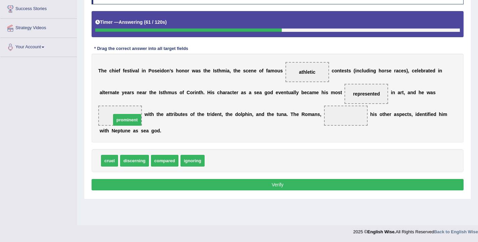
drag, startPoint x: 221, startPoint y: 164, endPoint x: 128, endPoint y: 123, distance: 102.1
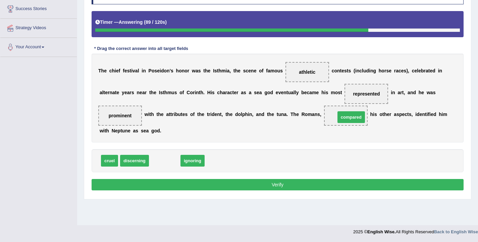
drag, startPoint x: 163, startPoint y: 162, endPoint x: 350, endPoint y: 119, distance: 191.5
click at [288, 189] on button "Verify" at bounding box center [278, 184] width 372 height 11
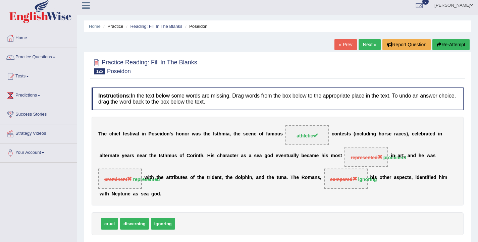
scroll to position [0, 0]
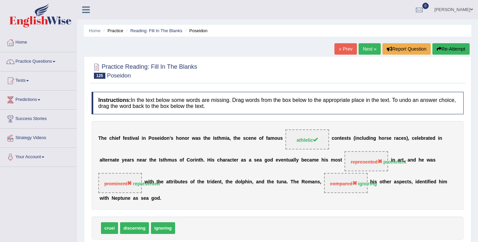
click at [343, 51] on link "« Prev" at bounding box center [345, 48] width 22 height 11
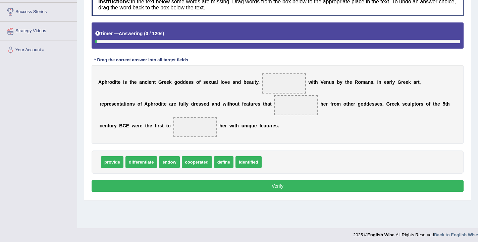
scroll to position [110, 0]
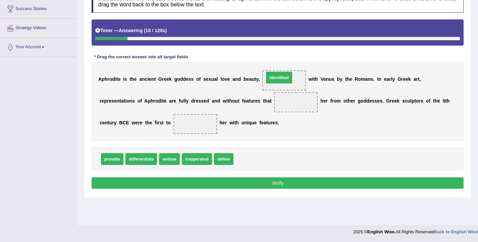
drag, startPoint x: 250, startPoint y: 160, endPoint x: 280, endPoint y: 78, distance: 87.0
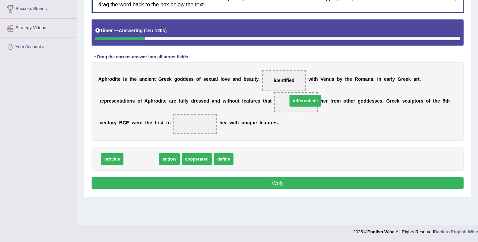
drag, startPoint x: 137, startPoint y: 159, endPoint x: 301, endPoint y: 100, distance: 174.1
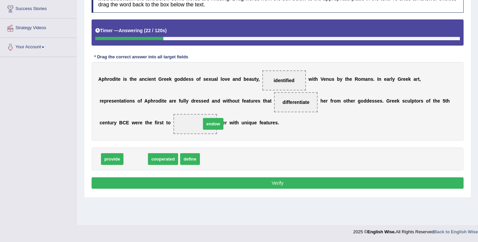
drag, startPoint x: 133, startPoint y: 159, endPoint x: 209, endPoint y: 124, distance: 83.4
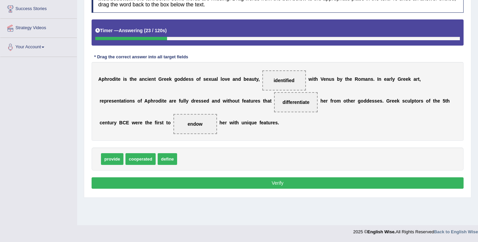
click at [303, 184] on button "Verify" at bounding box center [278, 182] width 372 height 11
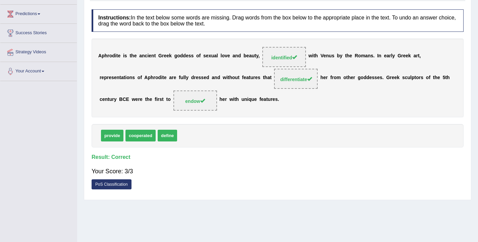
scroll to position [0, 0]
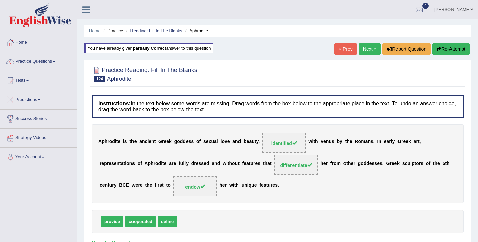
click at [362, 52] on link "Next »" at bounding box center [370, 48] width 22 height 11
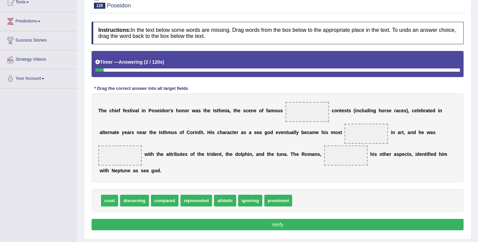
scroll to position [106, 0]
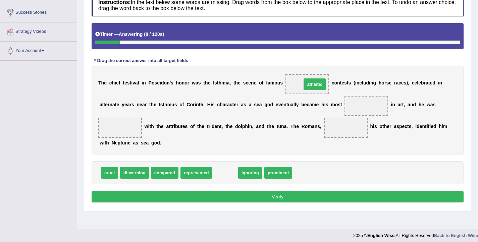
drag, startPoint x: 227, startPoint y: 173, endPoint x: 317, endPoint y: 85, distance: 125.9
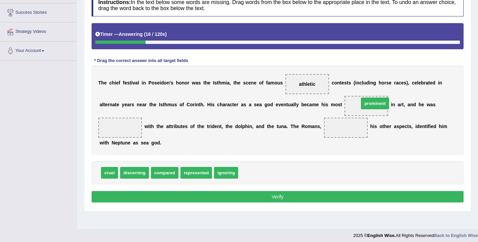
drag, startPoint x: 250, startPoint y: 172, endPoint x: 370, endPoint y: 103, distance: 139.3
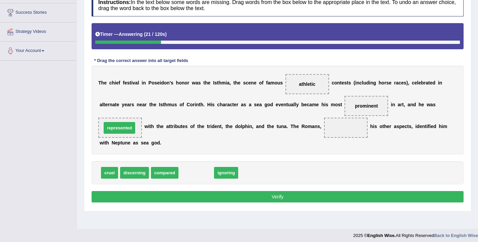
drag, startPoint x: 201, startPoint y: 175, endPoint x: 124, endPoint y: 130, distance: 89.0
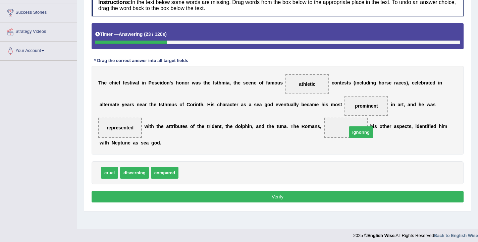
drag, startPoint x: 192, startPoint y: 174, endPoint x: 359, endPoint y: 133, distance: 172.0
click at [376, 199] on button "Verify" at bounding box center [278, 196] width 372 height 11
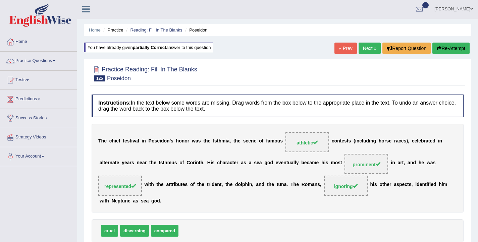
scroll to position [0, 0]
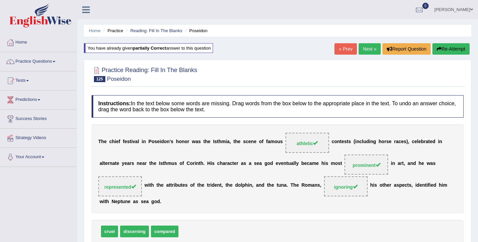
click at [369, 50] on link "Next »" at bounding box center [370, 48] width 22 height 11
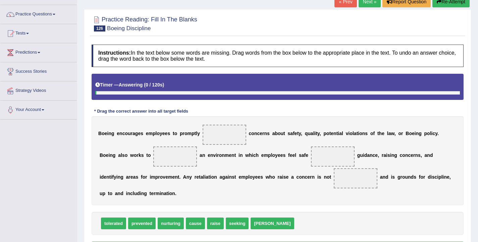
scroll to position [70, 0]
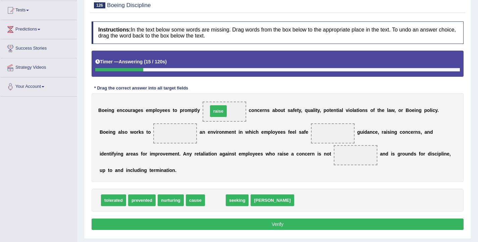
drag, startPoint x: 217, startPoint y: 191, endPoint x: 220, endPoint y: 115, distance: 76.2
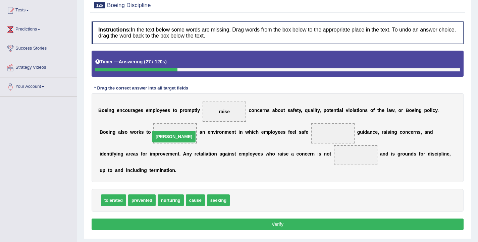
drag, startPoint x: 238, startPoint y: 202, endPoint x: 159, endPoint y: 139, distance: 101.7
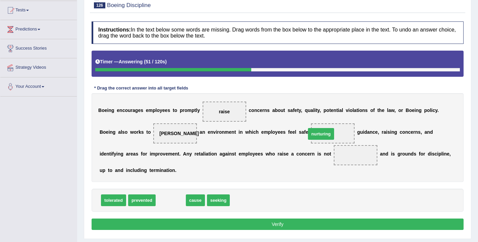
drag, startPoint x: 170, startPoint y: 201, endPoint x: 320, endPoint y: 134, distance: 164.1
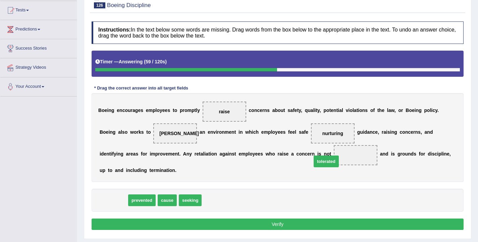
drag, startPoint x: 114, startPoint y: 202, endPoint x: 323, endPoint y: 159, distance: 213.1
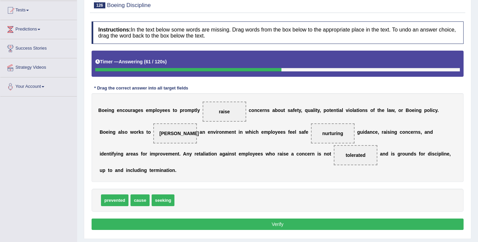
click at [322, 225] on button "Verify" at bounding box center [278, 224] width 372 height 11
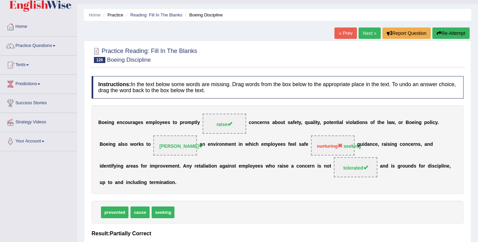
scroll to position [0, 0]
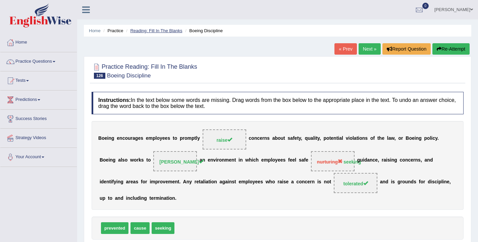
click at [148, 30] on link "Reading: Fill In The Blanks" at bounding box center [156, 30] width 52 height 5
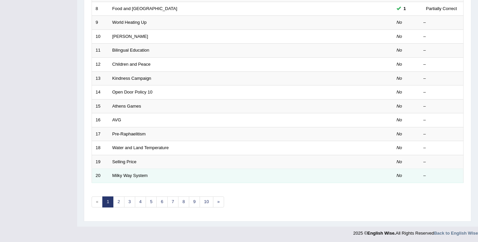
scroll to position [202, 0]
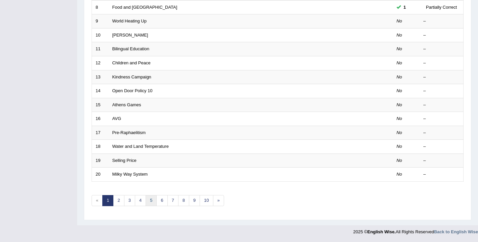
click at [149, 203] on link "5" at bounding box center [151, 200] width 11 height 11
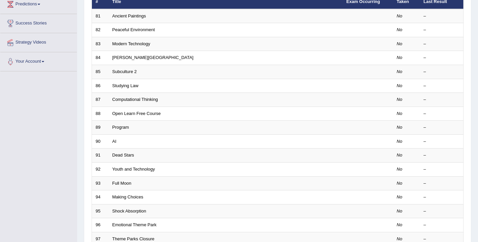
scroll to position [202, 0]
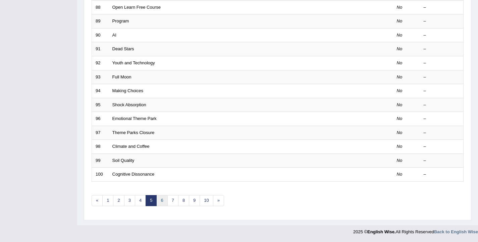
click at [166, 202] on link "6" at bounding box center [161, 200] width 11 height 11
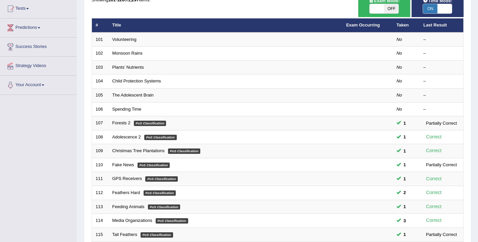
scroll to position [202, 0]
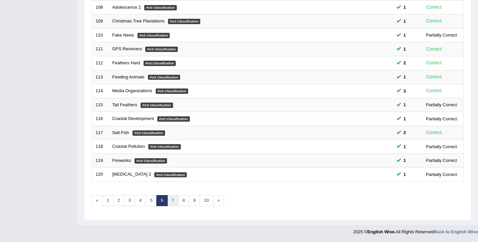
click at [172, 201] on link "7" at bounding box center [172, 200] width 11 height 11
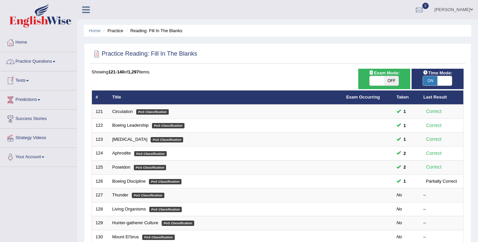
click at [30, 61] on link "Practice Questions" at bounding box center [38, 60] width 76 height 17
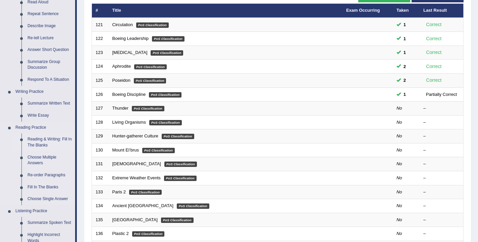
scroll to position [88, 0]
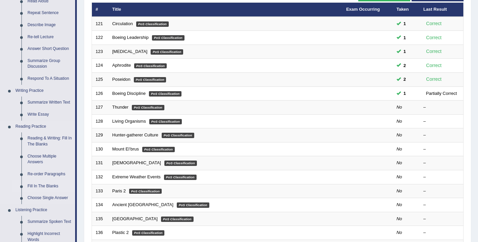
click at [43, 171] on link "Re-order Paragraphs" at bounding box center [49, 174] width 51 height 12
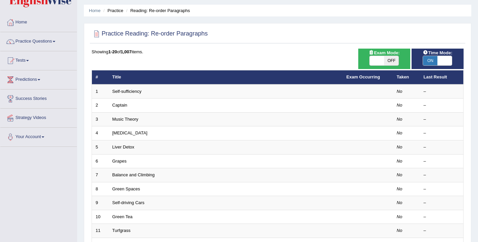
scroll to position [202, 0]
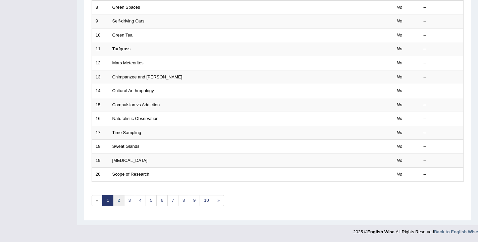
click at [123, 203] on link "2" at bounding box center [118, 200] width 11 height 11
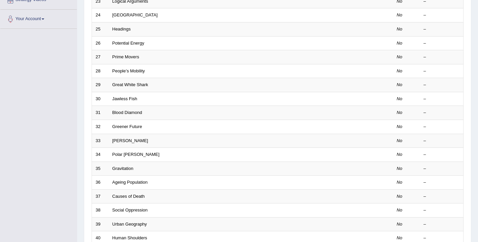
scroll to position [202, 0]
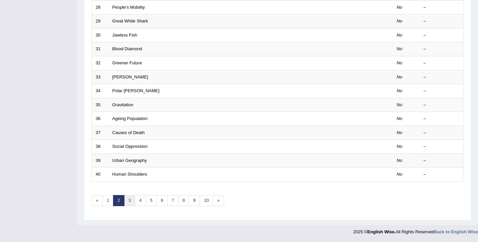
click at [129, 202] on link "3" at bounding box center [129, 200] width 11 height 11
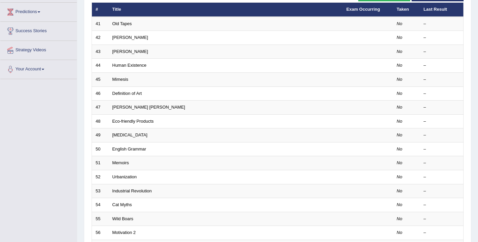
scroll to position [202, 0]
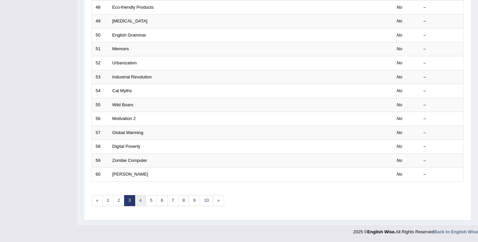
click at [142, 200] on link "4" at bounding box center [140, 200] width 11 height 11
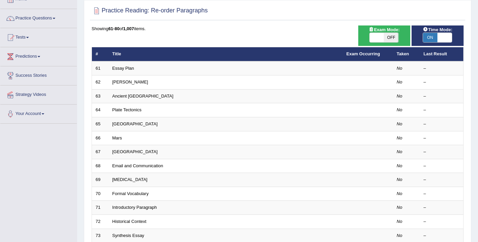
scroll to position [202, 0]
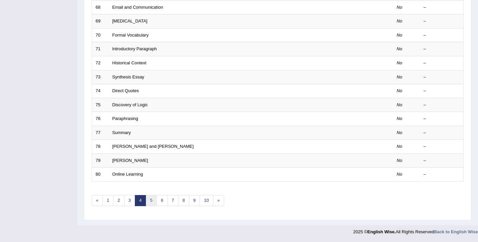
click at [150, 199] on link "5" at bounding box center [151, 200] width 11 height 11
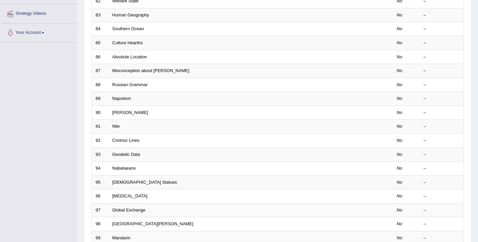
scroll to position [202, 0]
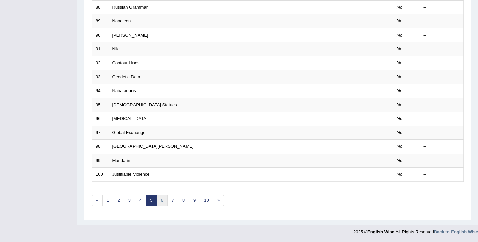
drag, startPoint x: 164, startPoint y: 207, endPoint x: 163, endPoint y: 203, distance: 4.4
click at [164, 206] on div "Showing 81-100 of 1,007 items. # Title Exam Occurring Taken Last Result 81 Runn…" at bounding box center [278, 41] width 372 height 348
click at [162, 202] on link "6" at bounding box center [161, 200] width 11 height 11
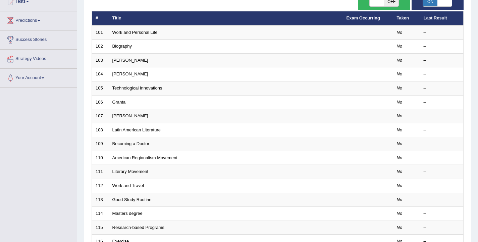
scroll to position [202, 0]
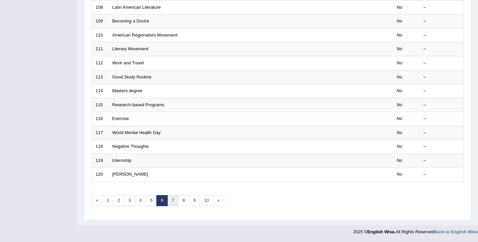
click at [169, 202] on link "7" at bounding box center [172, 200] width 11 height 11
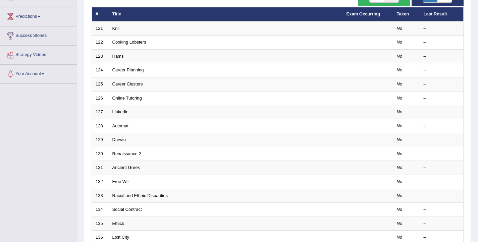
scroll to position [202, 0]
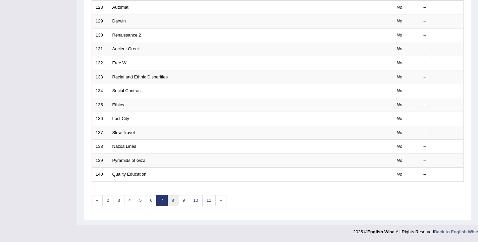
click at [171, 202] on link "8" at bounding box center [172, 200] width 11 height 11
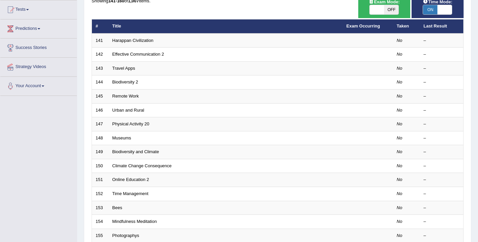
scroll to position [202, 0]
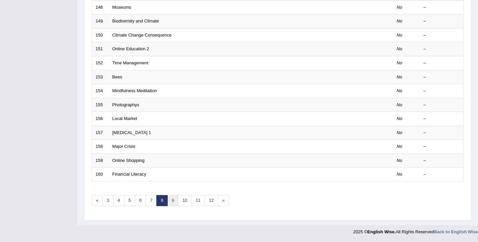
click at [170, 202] on link "9" at bounding box center [172, 200] width 11 height 11
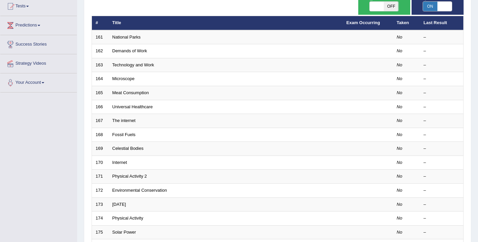
scroll to position [202, 0]
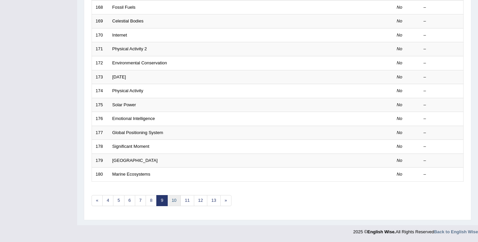
click at [171, 202] on link "10" at bounding box center [173, 200] width 13 height 11
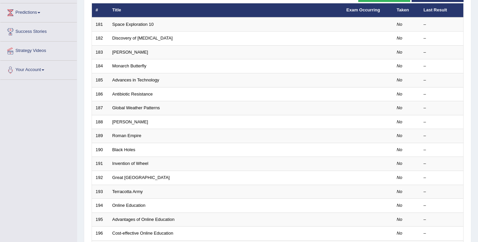
scroll to position [202, 0]
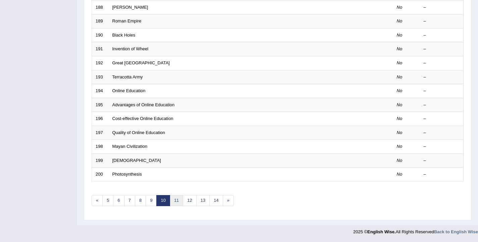
click at [172, 202] on link "11" at bounding box center [176, 200] width 13 height 11
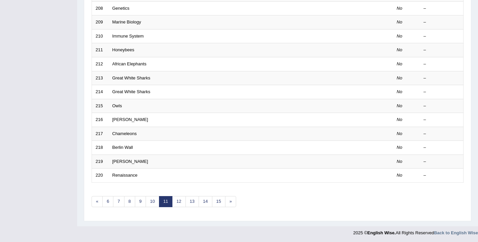
scroll to position [202, 0]
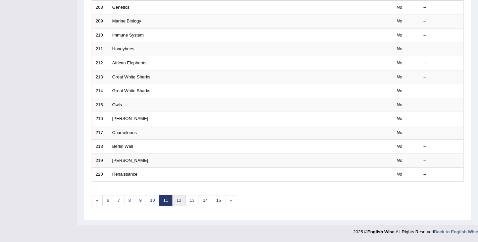
click at [175, 204] on link "12" at bounding box center [178, 200] width 13 height 11
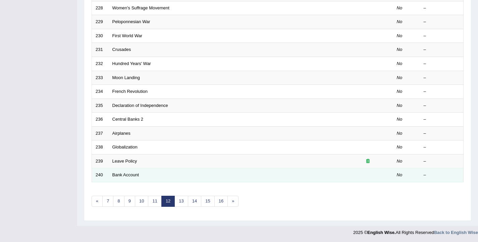
scroll to position [202, 0]
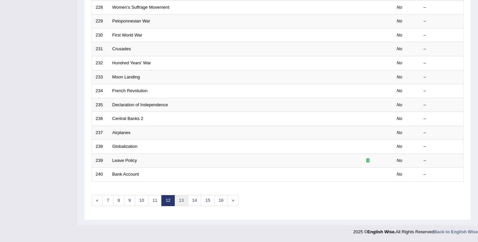
click at [179, 203] on link "13" at bounding box center [180, 200] width 13 height 11
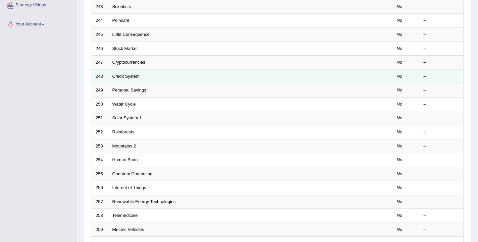
scroll to position [202, 0]
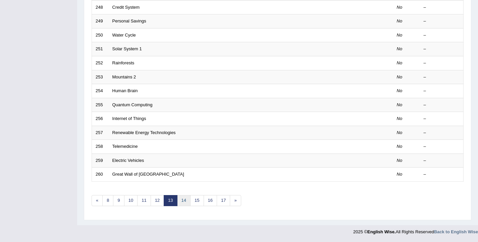
click at [179, 203] on link "14" at bounding box center [183, 200] width 13 height 11
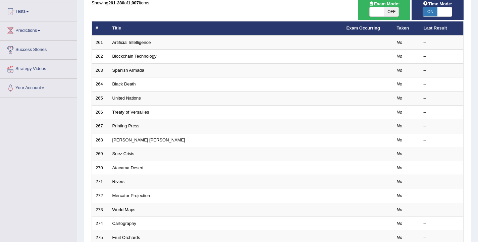
scroll to position [202, 0]
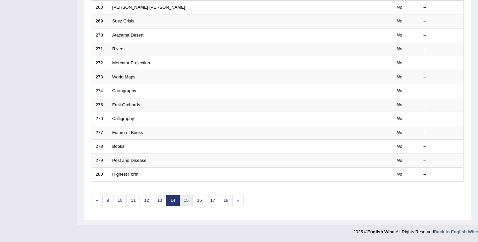
click at [181, 203] on link "15" at bounding box center [185, 200] width 13 height 11
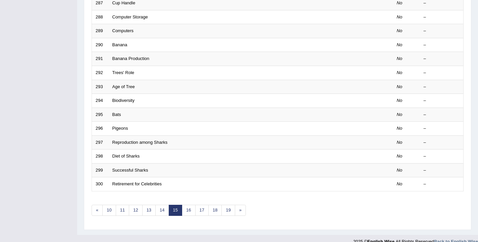
scroll to position [202, 0]
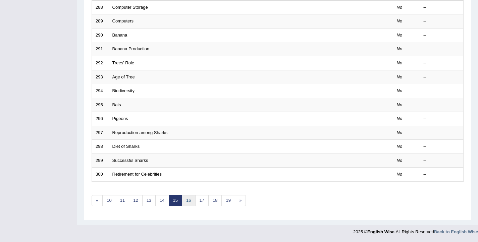
click at [182, 202] on link "16" at bounding box center [188, 200] width 13 height 11
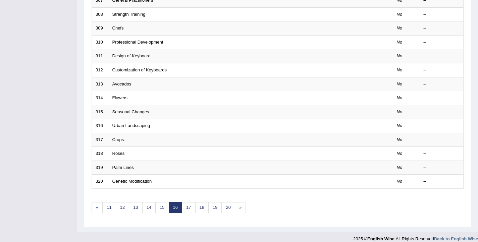
scroll to position [202, 0]
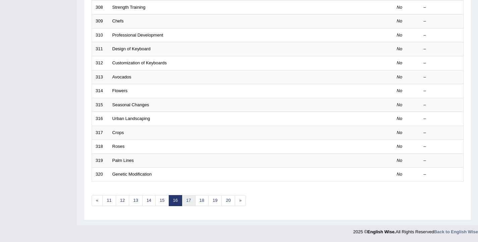
click at [187, 202] on link "17" at bounding box center [188, 200] width 13 height 11
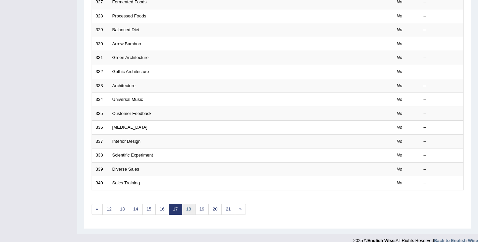
scroll to position [202, 0]
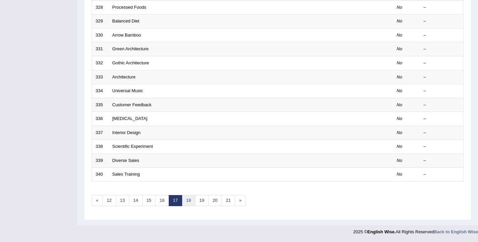
click at [192, 201] on link "18" at bounding box center [188, 200] width 13 height 11
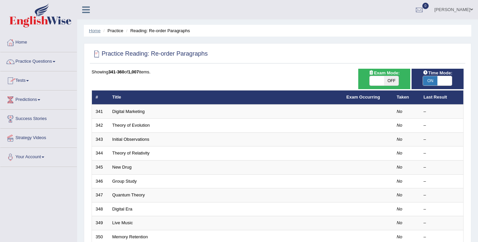
click at [92, 32] on link "Home" at bounding box center [95, 30] width 12 height 5
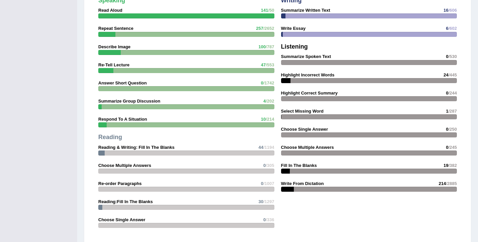
scroll to position [790, 0]
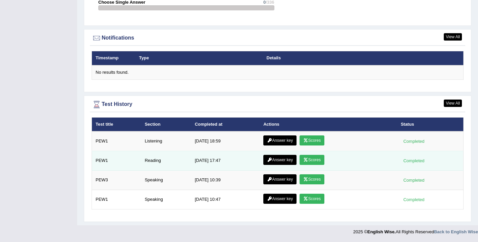
click at [277, 161] on link "Answer key" at bounding box center [279, 160] width 33 height 10
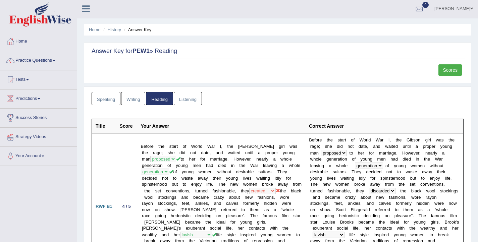
scroll to position [1, 0]
click at [55, 60] on link "Practice Questions" at bounding box center [38, 59] width 76 height 17
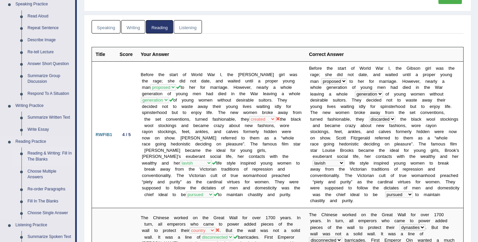
scroll to position [131, 0]
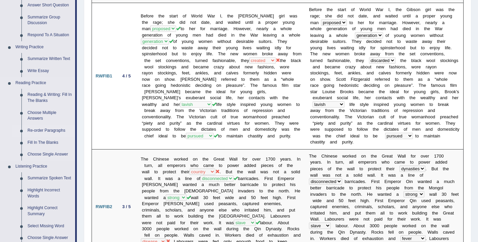
click at [45, 130] on link "Re-order Paragraphs" at bounding box center [49, 131] width 51 height 12
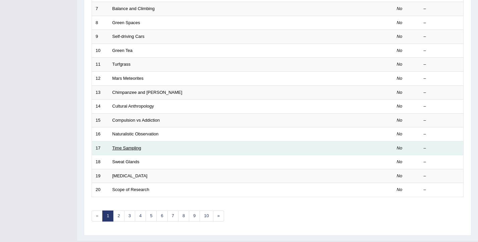
scroll to position [202, 0]
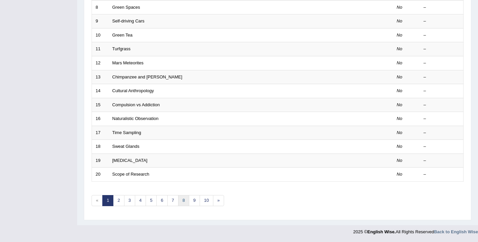
click at [182, 204] on link "8" at bounding box center [183, 200] width 11 height 11
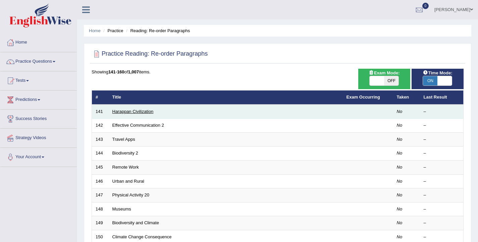
click at [133, 113] on link "Harappan Civilization" at bounding box center [132, 111] width 41 height 5
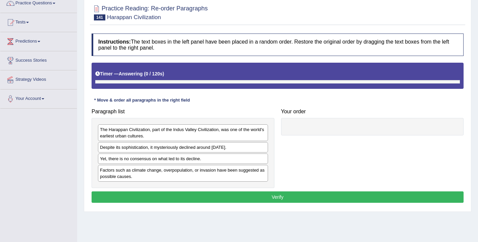
scroll to position [110, 0]
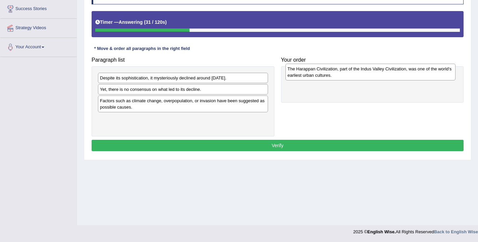
drag, startPoint x: 129, startPoint y: 84, endPoint x: 317, endPoint y: 75, distance: 187.7
click at [317, 75] on div "The Harappan Civilization, part of the Indus Valley Civilization, was one of th…" at bounding box center [370, 72] width 170 height 17
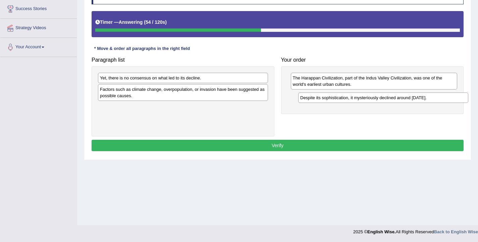
drag, startPoint x: 165, startPoint y: 80, endPoint x: 365, endPoint y: 100, distance: 201.2
click at [365, 100] on div "Despite its sophistication, it mysteriously declined around [DATE]." at bounding box center [383, 98] width 170 height 10
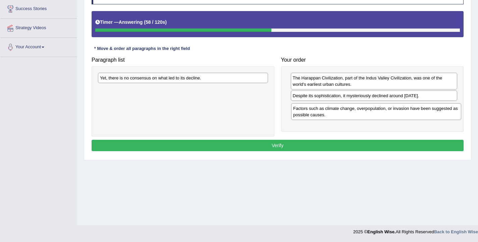
drag, startPoint x: 129, startPoint y: 91, endPoint x: 322, endPoint y: 110, distance: 194.1
click at [322, 110] on div "Factors such as climate change, overpopulation, or invasion have been suggested…" at bounding box center [376, 111] width 170 height 17
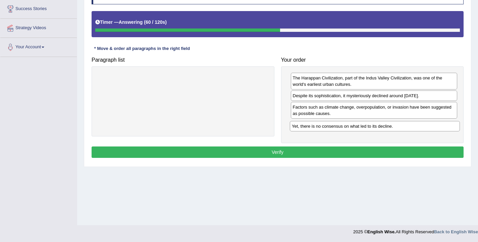
drag, startPoint x: 189, startPoint y: 79, endPoint x: 381, endPoint y: 127, distance: 197.8
click at [381, 127] on div "Yet, there is no consensus on what led to its decline." at bounding box center [375, 126] width 170 height 10
click at [344, 156] on button "Verify" at bounding box center [278, 152] width 372 height 11
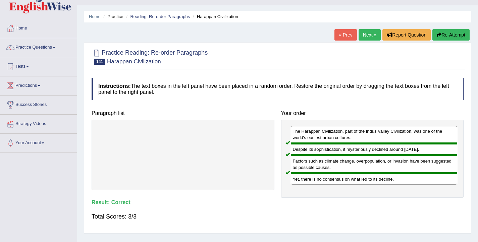
scroll to position [0, 0]
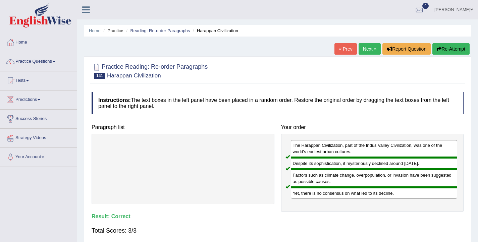
click at [363, 51] on link "Next »" at bounding box center [370, 48] width 22 height 11
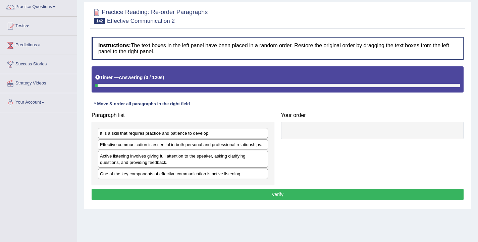
scroll to position [62, 0]
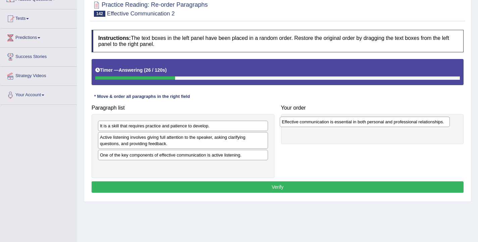
drag, startPoint x: 178, startPoint y: 139, endPoint x: 360, endPoint y: 123, distance: 182.5
click at [360, 123] on div "Effective communication is essential in both personal and professional relation…" at bounding box center [365, 122] width 170 height 10
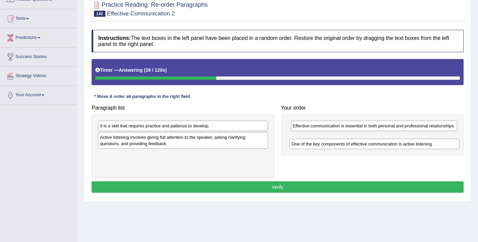
drag, startPoint x: 120, startPoint y: 159, endPoint x: 312, endPoint y: 147, distance: 191.8
click at [312, 147] on div "One of the key components of effective communication is active listening." at bounding box center [374, 144] width 170 height 10
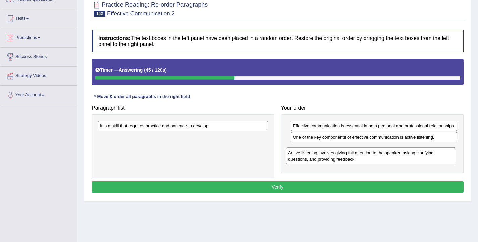
drag, startPoint x: 133, startPoint y: 146, endPoint x: 321, endPoint y: 161, distance: 188.8
click at [321, 161] on div "Active listening involves giving full attention to the speaker, asking clarifyi…" at bounding box center [371, 156] width 170 height 17
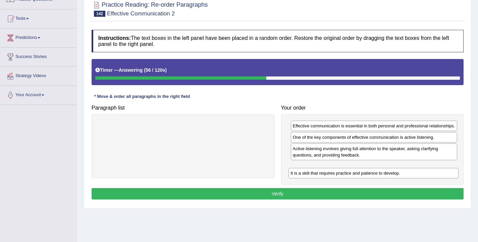
drag, startPoint x: 112, startPoint y: 128, endPoint x: 303, endPoint y: 175, distance: 196.1
click at [303, 175] on div "It is a skill that requires practice and patience to develop." at bounding box center [373, 173] width 170 height 10
click at [268, 200] on button "Verify" at bounding box center [278, 193] width 372 height 11
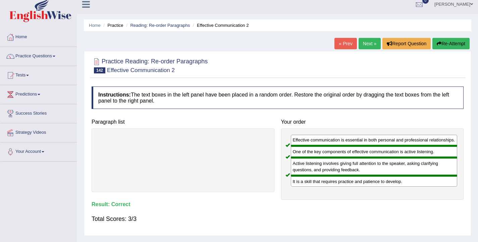
scroll to position [0, 0]
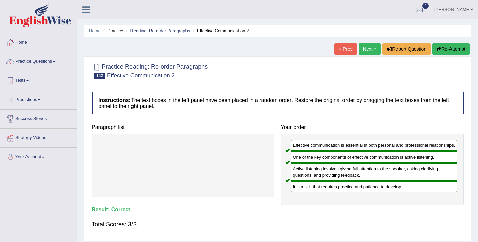
click at [361, 49] on link "Next »" at bounding box center [370, 48] width 22 height 11
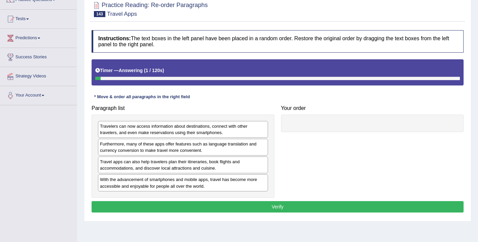
scroll to position [62, 0]
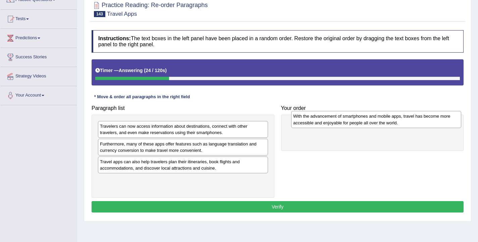
drag, startPoint x: 172, startPoint y: 185, endPoint x: 365, endPoint y: 121, distance: 203.4
click at [365, 121] on div "With the advancement of smartphones and mobile apps, travel has become more acc…" at bounding box center [376, 119] width 170 height 17
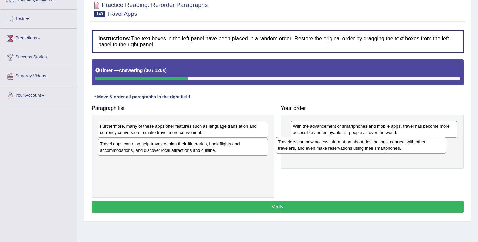
drag, startPoint x: 170, startPoint y: 129, endPoint x: 348, endPoint y: 144, distance: 178.8
click at [348, 144] on div "Travelers can now access information about destinations, connect with other tra…" at bounding box center [361, 145] width 170 height 17
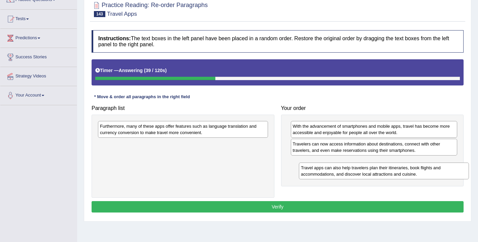
drag, startPoint x: 156, startPoint y: 150, endPoint x: 356, endPoint y: 167, distance: 201.3
click at [356, 167] on div "Travel apps can also help travelers plan their itineraries, book flights and ac…" at bounding box center [384, 171] width 170 height 17
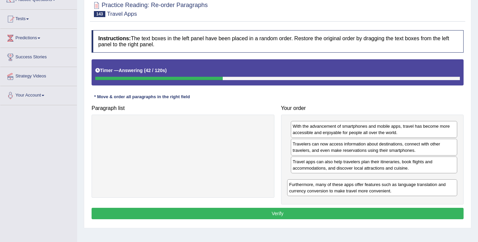
drag, startPoint x: 156, startPoint y: 135, endPoint x: 338, endPoint y: 190, distance: 190.0
click at [338, 190] on div "Furthermore, many of these apps offer features such as language translation and…" at bounding box center [372, 187] width 170 height 17
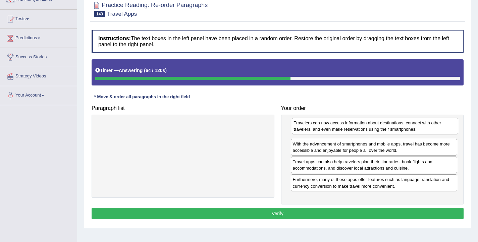
drag, startPoint x: 367, startPoint y: 150, endPoint x: 368, endPoint y: 129, distance: 20.8
click at [368, 129] on div "Travelers can now access information about destinations, connect with other tra…" at bounding box center [375, 126] width 167 height 17
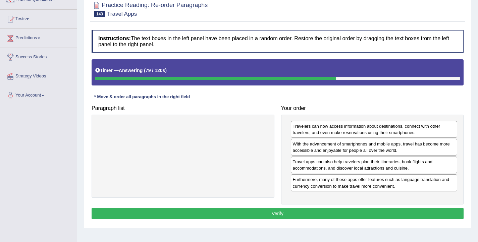
click at [324, 215] on button "Verify" at bounding box center [278, 213] width 372 height 11
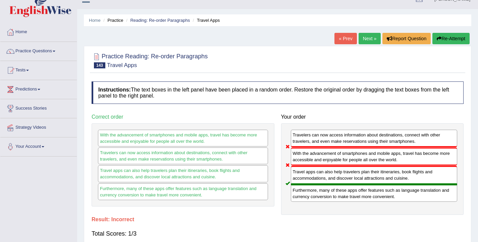
scroll to position [0, 0]
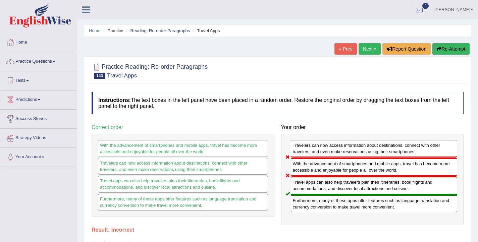
click at [361, 46] on link "Next »" at bounding box center [370, 48] width 22 height 11
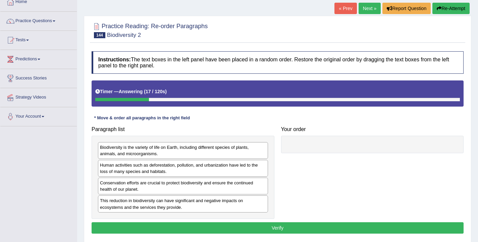
scroll to position [41, 0]
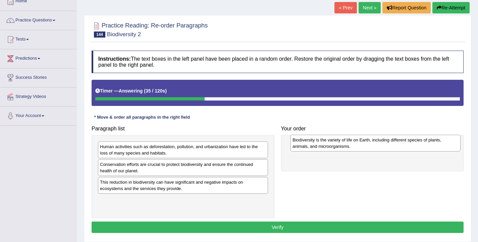
drag, startPoint x: 118, startPoint y: 152, endPoint x: 311, endPoint y: 146, distance: 192.6
click at [311, 146] on div "Biodiversity is the variety of life on Earth, including different species of pl…" at bounding box center [375, 143] width 170 height 17
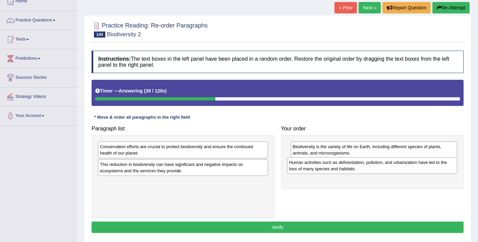
drag, startPoint x: 142, startPoint y: 152, endPoint x: 331, endPoint y: 168, distance: 189.8
click at [331, 168] on div "Human activities such as deforestation, pollution, and urbanization have led to…" at bounding box center [372, 165] width 170 height 17
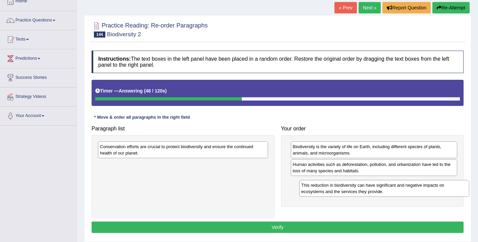
drag, startPoint x: 124, startPoint y: 170, endPoint x: 325, endPoint y: 191, distance: 202.3
click at [325, 191] on div "This reduction in biodiversity can have significant and negative impacts on eco…" at bounding box center [384, 188] width 170 height 17
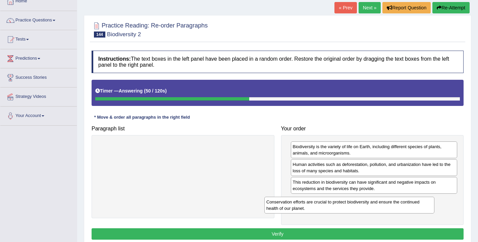
drag, startPoint x: 222, startPoint y: 152, endPoint x: 389, endPoint y: 207, distance: 176.0
click at [389, 207] on div "Conservation efforts are crucial to protect biodiversity and ensure the continu…" at bounding box center [349, 205] width 170 height 17
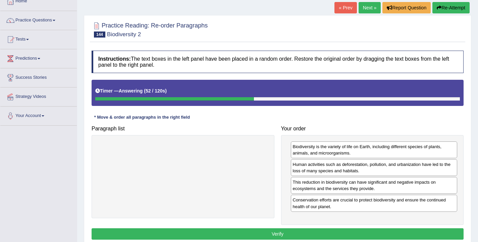
click at [291, 236] on button "Verify" at bounding box center [278, 233] width 372 height 11
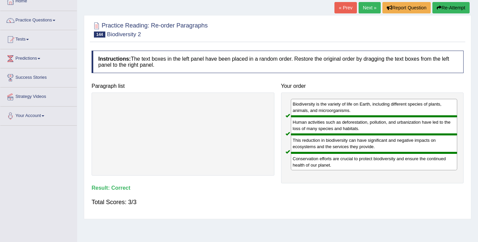
click at [361, 6] on link "Next »" at bounding box center [370, 7] width 22 height 11
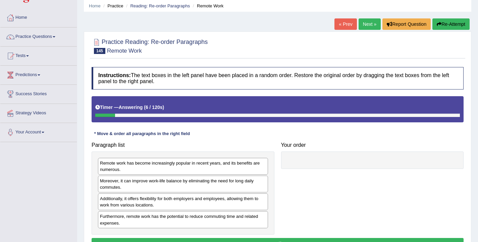
scroll to position [25, 0]
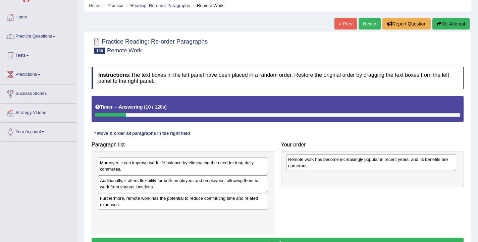
drag, startPoint x: 214, startPoint y: 168, endPoint x: 402, endPoint y: 164, distance: 188.2
click at [402, 164] on div "Remote work has become increasingly popular in recent years, and its benefits a…" at bounding box center [371, 162] width 170 height 17
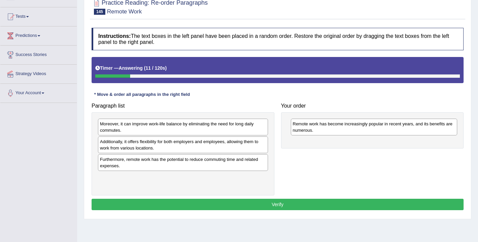
scroll to position [68, 0]
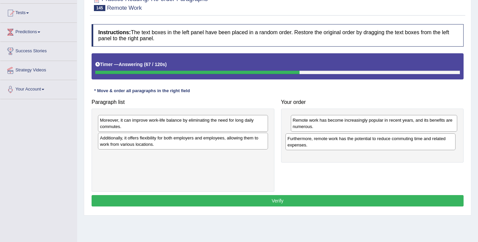
drag, startPoint x: 111, startPoint y: 163, endPoint x: 298, endPoint y: 146, distance: 188.3
click at [298, 146] on div "Furthermore, remote work has the potential to reduce commuting time and related…" at bounding box center [370, 141] width 170 height 17
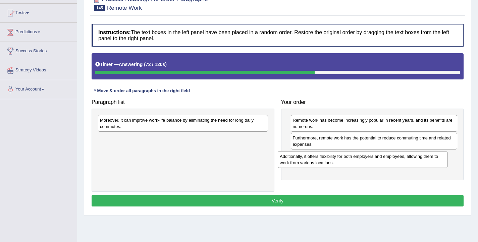
drag, startPoint x: 227, startPoint y: 140, endPoint x: 412, endPoint y: 158, distance: 185.4
click at [412, 158] on div "Additionally, it offers flexibility for both employers and employees, allowing …" at bounding box center [363, 159] width 170 height 17
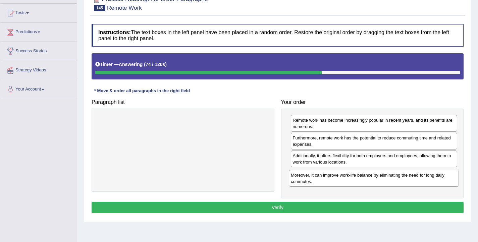
drag, startPoint x: 201, startPoint y: 121, endPoint x: 391, endPoint y: 176, distance: 198.6
click at [391, 176] on div "Moreover, it can improve work-life balance by eliminating the need for long dai…" at bounding box center [374, 178] width 170 height 17
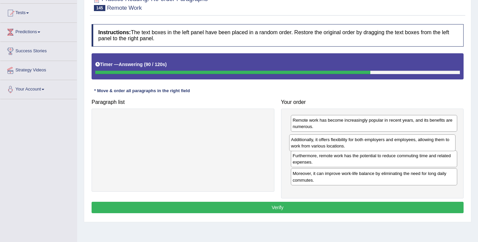
drag, startPoint x: 316, startPoint y: 163, endPoint x: 314, endPoint y: 147, distance: 16.2
click at [314, 147] on div "Additionally, it offers flexibility for both employers and employees, allowing …" at bounding box center [372, 142] width 167 height 17
click at [320, 206] on button "Verify" at bounding box center [278, 207] width 372 height 11
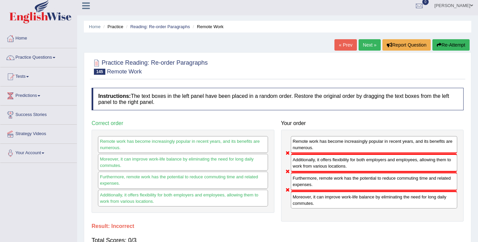
scroll to position [4, 0]
click at [445, 41] on button "Re-Attempt" at bounding box center [450, 45] width 37 height 11
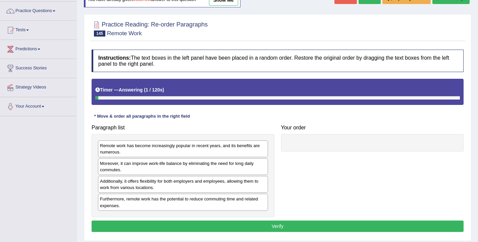
scroll to position [110, 0]
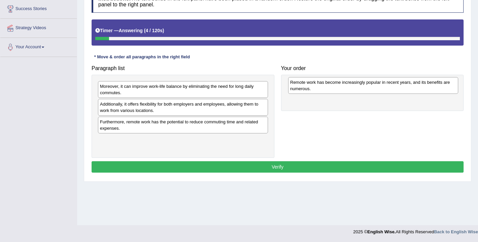
drag, startPoint x: 117, startPoint y: 91, endPoint x: 308, endPoint y: 87, distance: 190.2
click at [308, 87] on div "Remote work has become increasingly popular in recent years, and its benefits a…" at bounding box center [373, 85] width 170 height 17
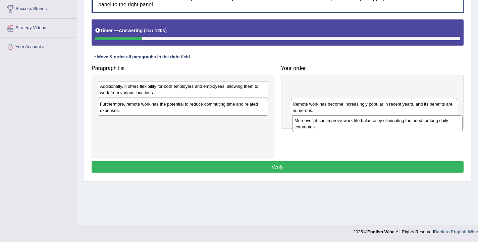
drag, startPoint x: 118, startPoint y: 94, endPoint x: 313, endPoint y: 128, distance: 197.5
click at [313, 128] on div "Moreover, it can improve work-life balance by eliminating the need for long dai…" at bounding box center [377, 123] width 170 height 17
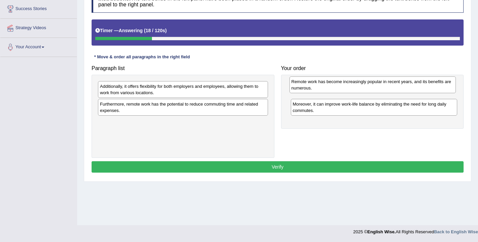
drag, startPoint x: 300, startPoint y: 109, endPoint x: 298, endPoint y: 89, distance: 20.5
click at [298, 89] on div "Remote work has become increasingly popular in recent years, and its benefits a…" at bounding box center [372, 84] width 167 height 17
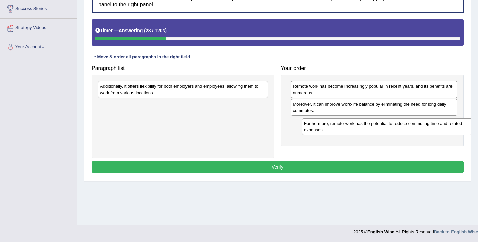
drag, startPoint x: 137, startPoint y: 112, endPoint x: 341, endPoint y: 132, distance: 204.8
click at [341, 132] on div "Furthermore, remote work has the potential to reduce commuting time and related…" at bounding box center [387, 126] width 170 height 17
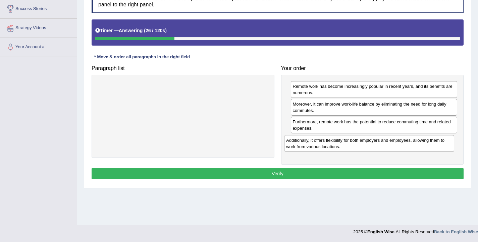
drag, startPoint x: 144, startPoint y: 92, endPoint x: 318, endPoint y: 143, distance: 181.9
click at [318, 143] on div "Additionally, it offers flexibility for both employers and employees, allowing …" at bounding box center [369, 143] width 170 height 17
click at [277, 172] on button "Verify" at bounding box center [278, 173] width 372 height 11
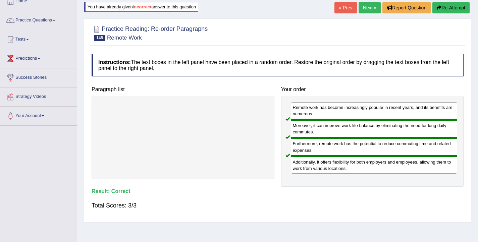
scroll to position [41, 0]
click at [363, 6] on link "Next »" at bounding box center [370, 7] width 22 height 11
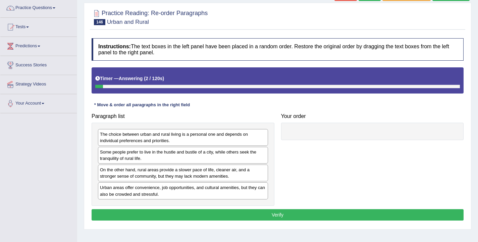
scroll to position [60, 0]
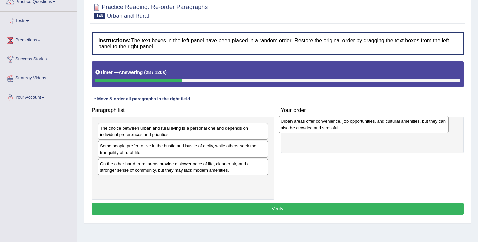
drag, startPoint x: 160, startPoint y: 185, endPoint x: 341, endPoint y: 125, distance: 190.6
click at [341, 125] on div "Urban areas offer convenience, job opportunities, and cultural amenities, but t…" at bounding box center [364, 124] width 170 height 17
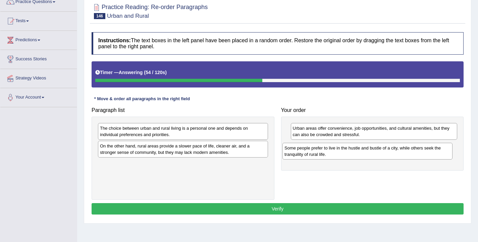
drag, startPoint x: 179, startPoint y: 150, endPoint x: 364, endPoint y: 152, distance: 184.5
click at [364, 152] on div "Some people prefer to live in the hustle and bustle of a city, while others see…" at bounding box center [367, 151] width 170 height 17
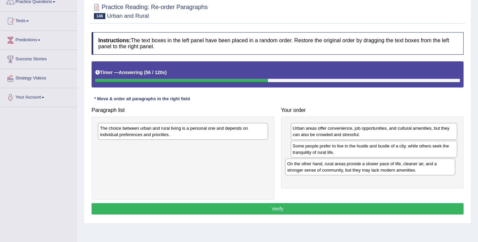
drag, startPoint x: 160, startPoint y: 151, endPoint x: 347, endPoint y: 168, distance: 188.0
click at [347, 168] on div "On the other hand, rural areas provide a slower pace of life, cleaner air, and …" at bounding box center [370, 167] width 170 height 17
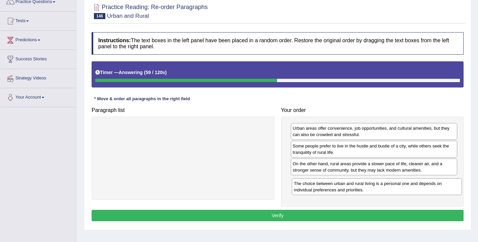
drag, startPoint x: 119, startPoint y: 133, endPoint x: 313, endPoint y: 188, distance: 201.5
click at [313, 188] on div "The choice between urban and rural living is a personal one and depends on indi…" at bounding box center [377, 186] width 170 height 17
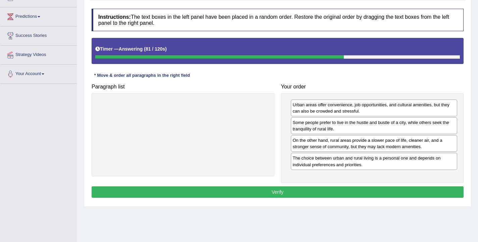
scroll to position [84, 0]
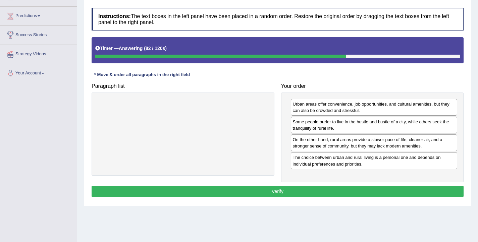
click at [273, 187] on button "Verify" at bounding box center [278, 191] width 372 height 11
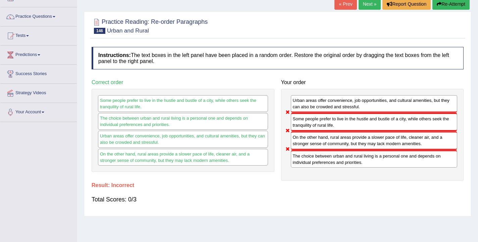
scroll to position [38, 0]
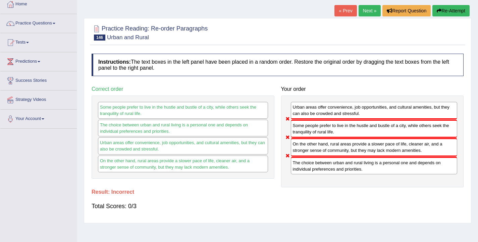
click at [437, 8] on icon "button" at bounding box center [439, 10] width 5 height 5
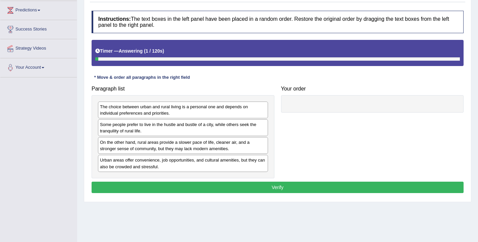
scroll to position [92, 0]
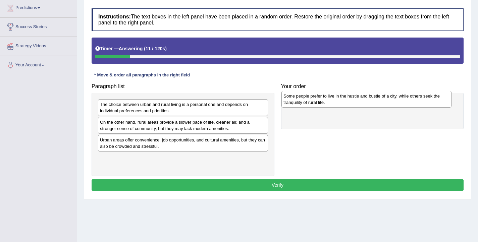
drag, startPoint x: 138, startPoint y: 127, endPoint x: 322, endPoint y: 101, distance: 185.3
click at [322, 101] on div "Some people prefer to live in the hustle and bustle of a city, while others see…" at bounding box center [366, 99] width 170 height 17
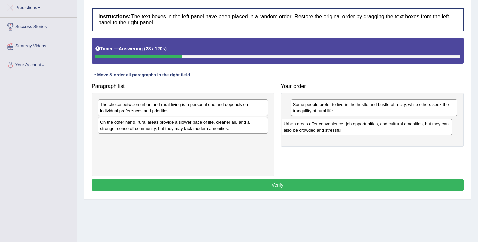
drag, startPoint x: 141, startPoint y: 147, endPoint x: 325, endPoint y: 130, distance: 184.5
click at [325, 130] on div "Urban areas offer convenience, job opportunities, and cultural amenities, but t…" at bounding box center [367, 127] width 170 height 17
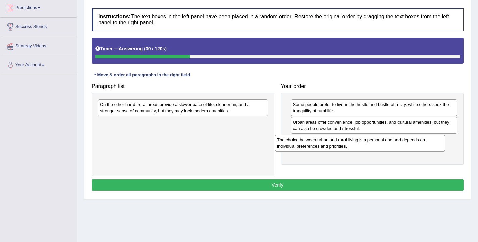
drag, startPoint x: 140, startPoint y: 110, endPoint x: 317, endPoint y: 146, distance: 180.6
click at [317, 146] on div "The choice between urban and rural living is a personal one and depends on indi…" at bounding box center [360, 143] width 170 height 17
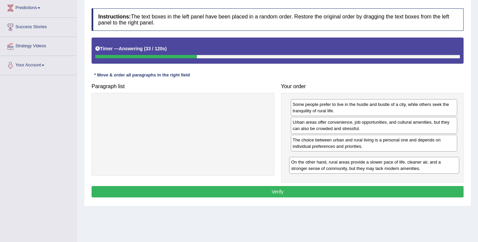
drag, startPoint x: 207, startPoint y: 105, endPoint x: 397, endPoint y: 162, distance: 198.8
click at [397, 162] on div "On the other hand, rural areas provide a slower pace of life, cleaner air, and …" at bounding box center [374, 165] width 170 height 17
click at [279, 197] on button "Verify" at bounding box center [278, 191] width 372 height 11
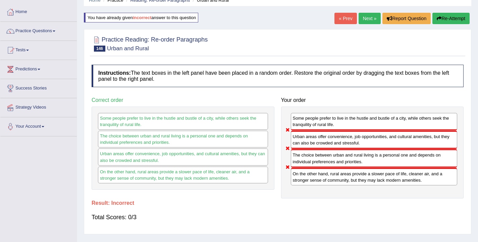
scroll to position [0, 0]
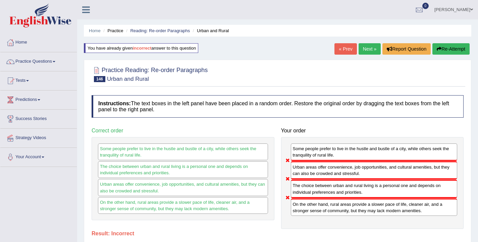
click at [452, 47] on button "Re-Attempt" at bounding box center [450, 48] width 37 height 11
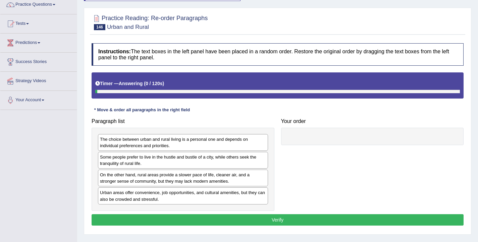
scroll to position [59, 0]
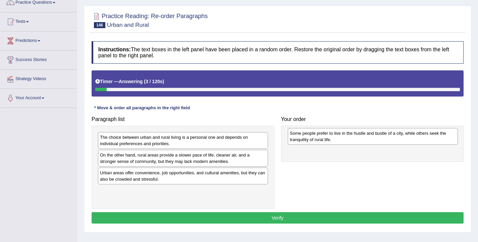
drag, startPoint x: 115, startPoint y: 163, endPoint x: 305, endPoint y: 141, distance: 191.1
click at [305, 141] on div "Some people prefer to live in the hustle and bustle of a city, while others see…" at bounding box center [373, 136] width 170 height 17
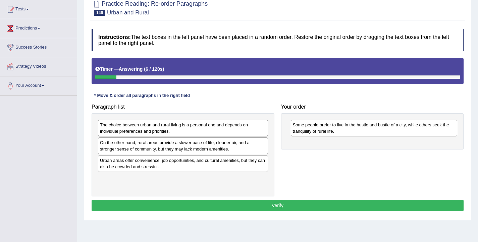
scroll to position [71, 0]
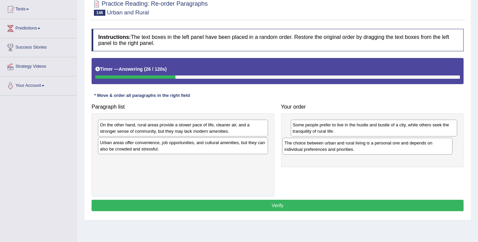
drag, startPoint x: 142, startPoint y: 129, endPoint x: 326, endPoint y: 147, distance: 185.3
click at [326, 147] on div "The choice between urban and rural living is a personal one and depends on indi…" at bounding box center [367, 146] width 170 height 17
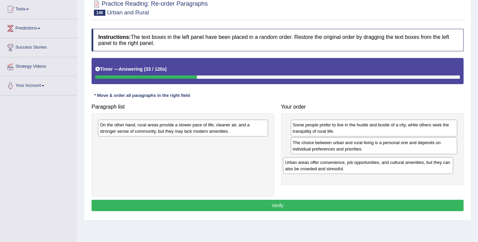
drag, startPoint x: 158, startPoint y: 145, endPoint x: 343, endPoint y: 165, distance: 186.2
click at [343, 165] on div "Urban areas offer convenience, job opportunities, and cultural amenities, but t…" at bounding box center [368, 165] width 170 height 17
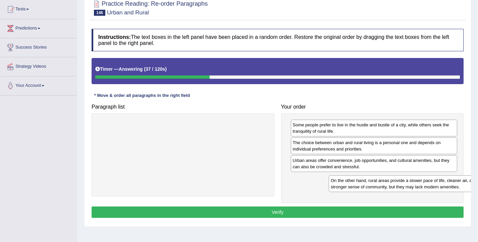
drag, startPoint x: 198, startPoint y: 128, endPoint x: 429, endPoint y: 183, distance: 237.7
click at [429, 183] on div "On the other hand, rural areas provide a slower pace of life, cleaner air, and …" at bounding box center [414, 183] width 170 height 17
click at [259, 214] on button "Verify" at bounding box center [278, 212] width 372 height 11
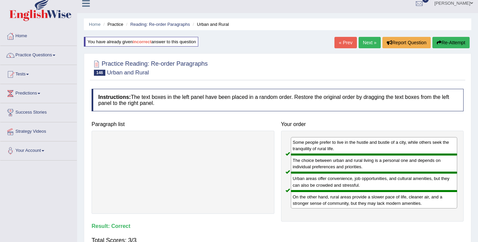
scroll to position [0, 0]
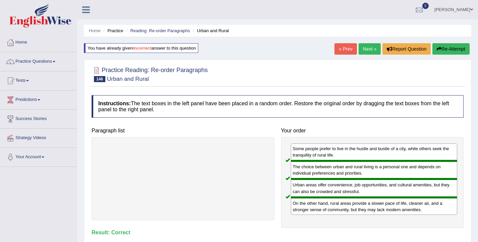
click at [367, 52] on link "Next »" at bounding box center [370, 48] width 22 height 11
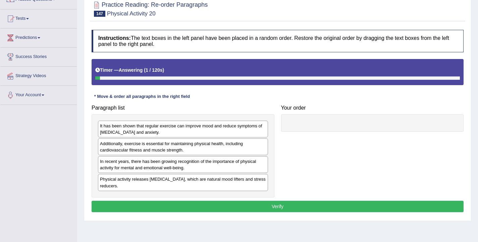
scroll to position [91, 0]
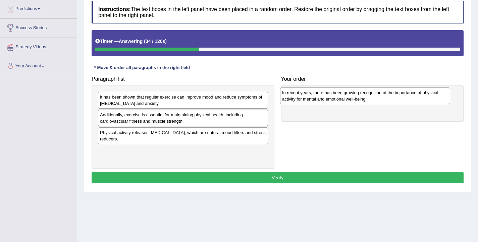
drag, startPoint x: 120, startPoint y: 140, endPoint x: 302, endPoint y: 100, distance: 186.4
click at [302, 100] on div "In recent years, there has been growing recognition of the importance of physic…" at bounding box center [365, 96] width 170 height 17
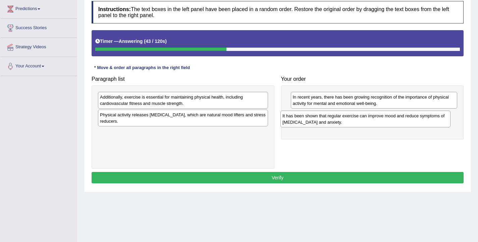
drag, startPoint x: 128, startPoint y: 102, endPoint x: 311, endPoint y: 121, distance: 183.4
click at [311, 121] on div "It has been shown that regular exercise can improve mood and reduce symptoms of…" at bounding box center [365, 119] width 170 height 17
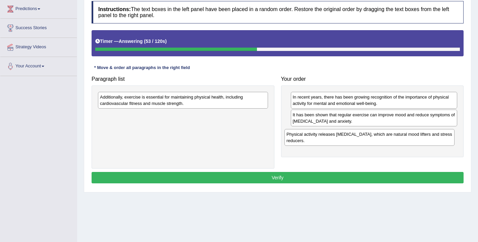
drag, startPoint x: 114, startPoint y: 118, endPoint x: 300, endPoint y: 137, distance: 187.5
click at [300, 137] on div "Physical activity releases [MEDICAL_DATA], which are natural mood lifters and s…" at bounding box center [369, 137] width 170 height 17
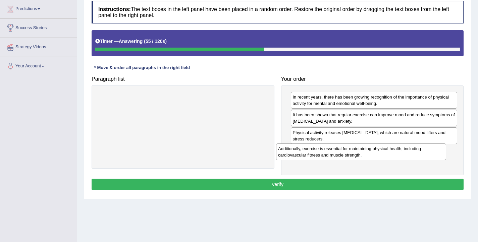
drag, startPoint x: 182, startPoint y: 100, endPoint x: 361, endPoint y: 150, distance: 185.3
click at [360, 150] on div "Additionally, exercise is essential for maintaining physical health, including …" at bounding box center [361, 152] width 170 height 17
click at [289, 186] on button "Verify" at bounding box center [278, 184] width 372 height 11
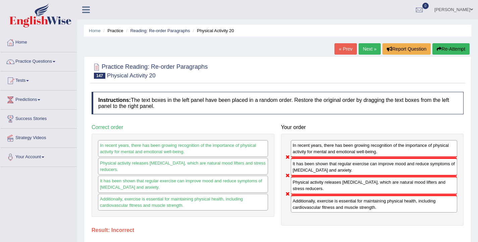
scroll to position [0, 0]
click at [446, 48] on button "Re-Attempt" at bounding box center [450, 48] width 37 height 11
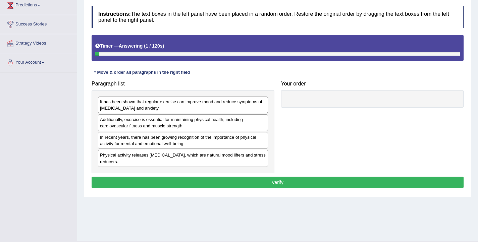
scroll to position [96, 0]
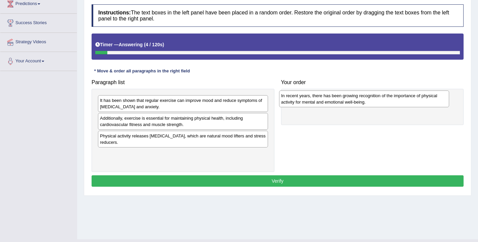
drag, startPoint x: 107, startPoint y: 143, endPoint x: 288, endPoint y: 102, distance: 185.5
click at [288, 102] on div "In recent years, there has been growing recognition of the importance of physic…" at bounding box center [364, 99] width 170 height 17
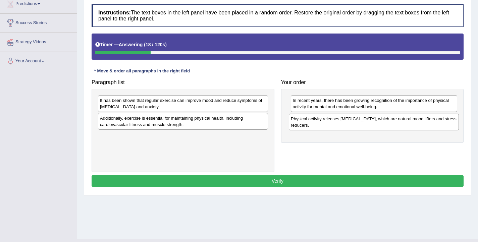
drag, startPoint x: 103, startPoint y: 142, endPoint x: 294, endPoint y: 125, distance: 191.9
click at [294, 125] on div "Physical activity releases endorphins, which are natural mood lifters and stres…" at bounding box center [374, 122] width 170 height 17
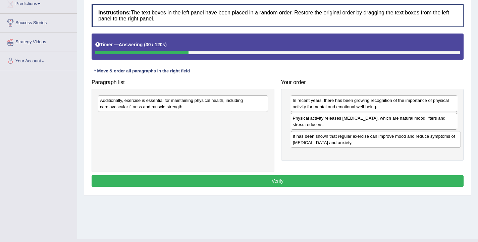
drag, startPoint x: 110, startPoint y: 108, endPoint x: 303, endPoint y: 144, distance: 196.2
click at [303, 144] on div "It has been shown that regular exercise can improve mood and reduce symptoms of…" at bounding box center [376, 139] width 170 height 17
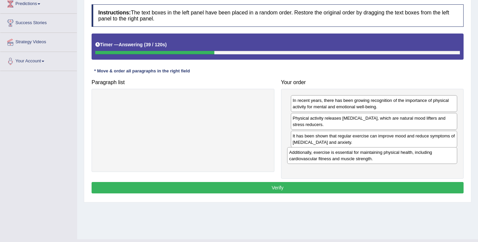
drag, startPoint x: 140, startPoint y: 110, endPoint x: 329, endPoint y: 162, distance: 196.2
click at [329, 162] on div "Additionally, exercise is essential for maintaining physical health, including …" at bounding box center [372, 155] width 170 height 17
click at [292, 190] on button "Verify" at bounding box center [278, 187] width 372 height 11
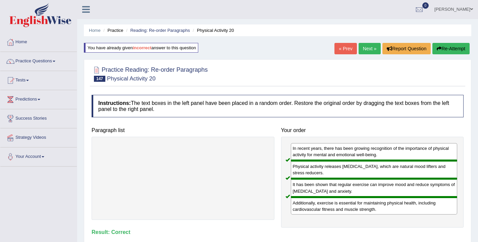
scroll to position [0, 0]
click at [366, 51] on link "Next »" at bounding box center [370, 48] width 22 height 11
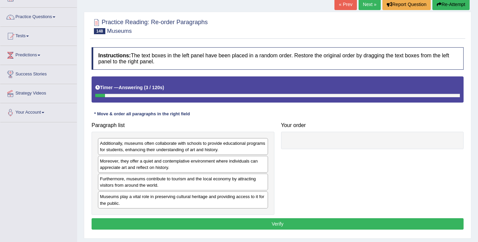
scroll to position [57, 0]
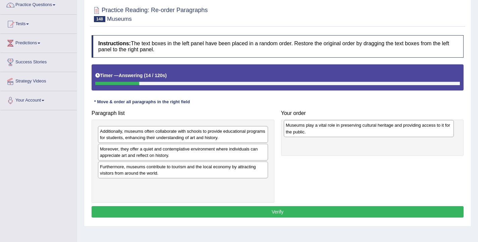
drag, startPoint x: 107, startPoint y: 193, endPoint x: 292, endPoint y: 133, distance: 195.0
click at [292, 133] on div "Museums play a vital role in preserving cultural heritage and providing access …" at bounding box center [369, 128] width 170 height 17
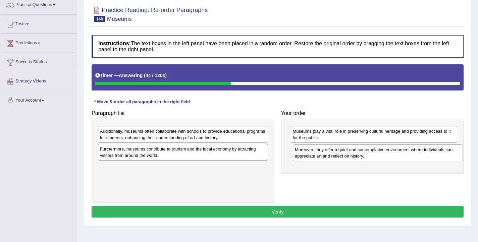
drag, startPoint x: 110, startPoint y: 157, endPoint x: 305, endPoint y: 158, distance: 194.9
click at [305, 158] on div "Moreover, they offer a quiet and contemplative environment where individuals ca…" at bounding box center [378, 153] width 170 height 17
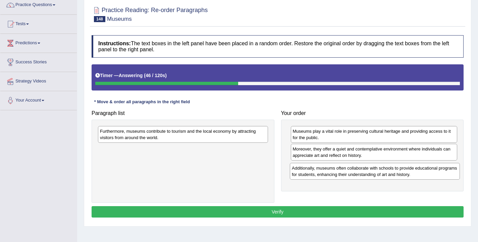
drag, startPoint x: 130, startPoint y: 134, endPoint x: 322, endPoint y: 171, distance: 195.3
click at [322, 171] on div "Additionally, museums often collaborate with schools to provide educational pro…" at bounding box center [375, 171] width 170 height 17
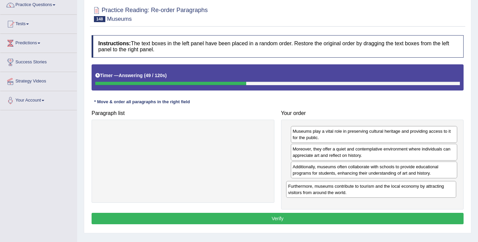
drag, startPoint x: 168, startPoint y: 135, endPoint x: 357, endPoint y: 191, distance: 196.1
click at [357, 191] on div "Furthermore, museums contribute to tourism and the local economy by attracting …" at bounding box center [371, 189] width 170 height 17
click at [267, 218] on button "Verify" at bounding box center [278, 218] width 372 height 11
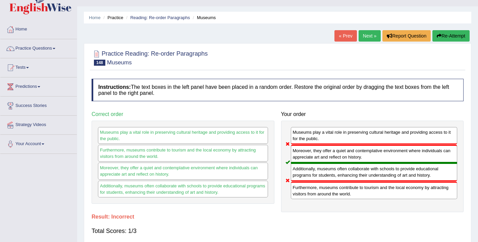
scroll to position [0, 0]
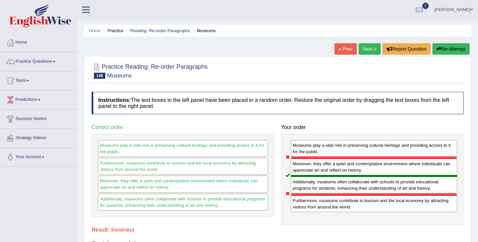
click at [367, 50] on link "Next »" at bounding box center [370, 48] width 22 height 11
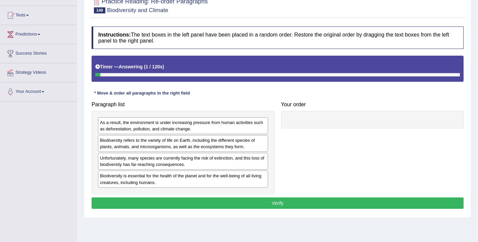
scroll to position [66, 0]
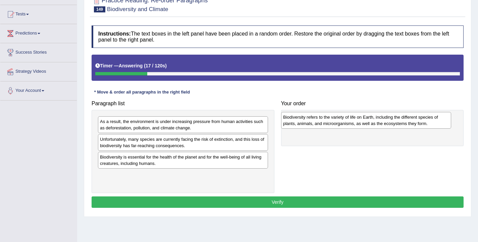
drag, startPoint x: 117, startPoint y: 144, endPoint x: 301, endPoint y: 122, distance: 184.5
click at [301, 122] on div "Biodiversity refers to the variety of life on Earth, including the different sp…" at bounding box center [366, 120] width 170 height 17
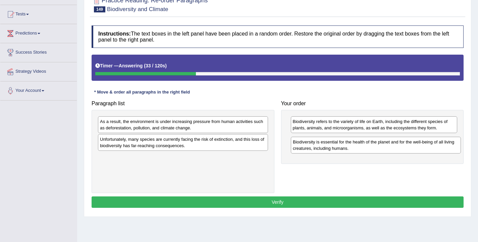
drag, startPoint x: 130, startPoint y: 164, endPoint x: 323, endPoint y: 149, distance: 193.4
click at [323, 149] on div "Biodiversity is essential for the health of the planet and for the well-being o…" at bounding box center [376, 145] width 170 height 17
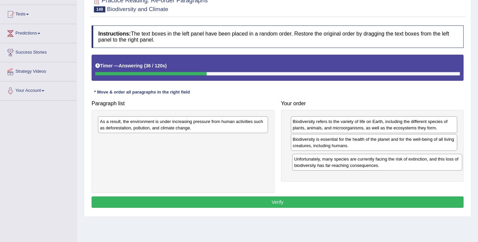
drag, startPoint x: 203, startPoint y: 143, endPoint x: 397, endPoint y: 163, distance: 195.2
click at [397, 163] on div "Unfortunately, many species are currently facing the risk of extinction, and th…" at bounding box center [377, 162] width 170 height 17
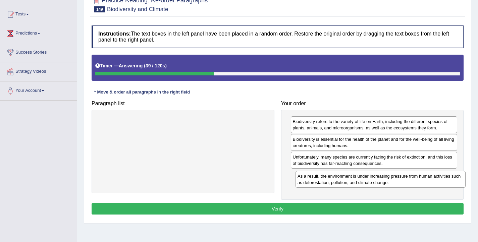
drag, startPoint x: 223, startPoint y: 127, endPoint x: 420, endPoint y: 181, distance: 205.0
click at [420, 181] on div "As a result, the environment is under increasing pressure from human activities…" at bounding box center [380, 179] width 170 height 17
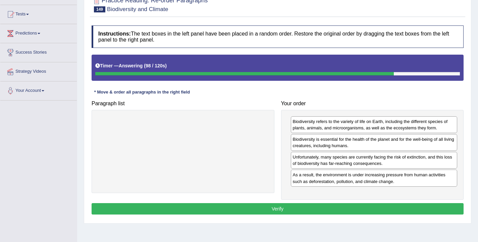
click at [293, 209] on button "Verify" at bounding box center [278, 208] width 372 height 11
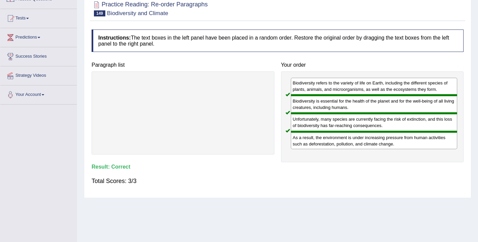
scroll to position [0, 0]
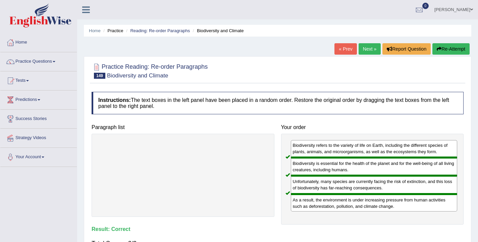
click at [366, 51] on link "Next »" at bounding box center [370, 48] width 22 height 11
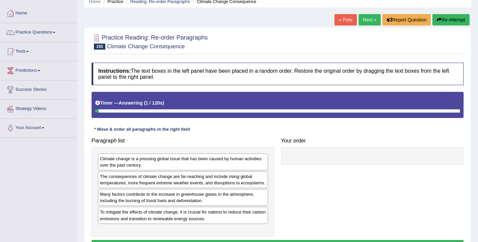
scroll to position [110, 0]
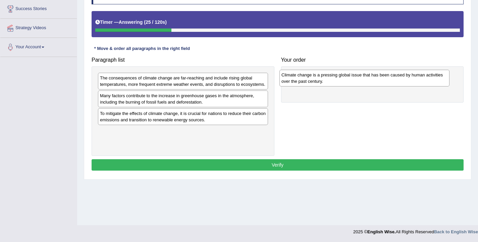
drag, startPoint x: 150, startPoint y: 82, endPoint x: 331, endPoint y: 79, distance: 181.5
click at [331, 79] on div "Climate change is a pressing global issue that has been caused by human activit…" at bounding box center [364, 78] width 170 height 17
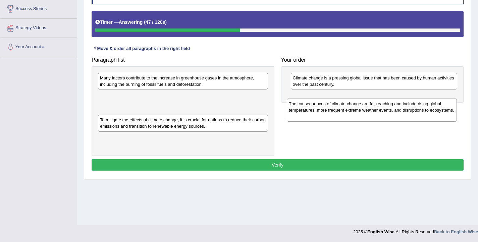
drag, startPoint x: 129, startPoint y: 88, endPoint x: 318, endPoint y: 114, distance: 190.6
click at [318, 114] on div "The consequences of climate change are far-reaching and include rising global t…" at bounding box center [372, 110] width 170 height 23
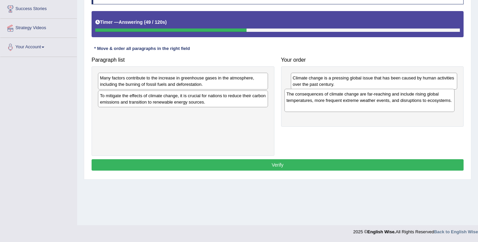
drag, startPoint x: 193, startPoint y: 99, endPoint x: 380, endPoint y: 97, distance: 186.5
click at [380, 97] on div "The consequences of climate change are far-reaching and include rising global t…" at bounding box center [369, 100] width 170 height 23
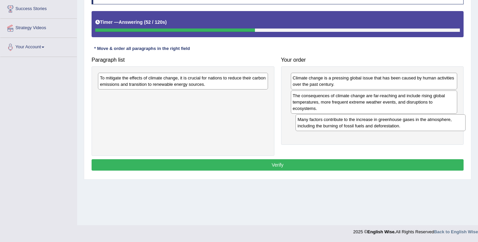
drag, startPoint x: 200, startPoint y: 82, endPoint x: 396, endPoint y: 125, distance: 200.4
click at [396, 125] on div "Many factors contribute to the increase in greenhouse gases in the atmosphere, …" at bounding box center [380, 122] width 170 height 17
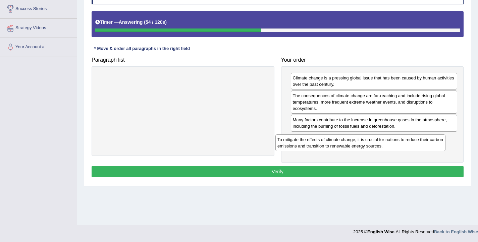
drag, startPoint x: 210, startPoint y: 86, endPoint x: 383, endPoint y: 142, distance: 182.1
click at [383, 142] on div "To mitigate the effects of climate change, it is crucial for nations to reduce …" at bounding box center [360, 142] width 170 height 17
click at [286, 176] on button "Verify" at bounding box center [278, 171] width 372 height 11
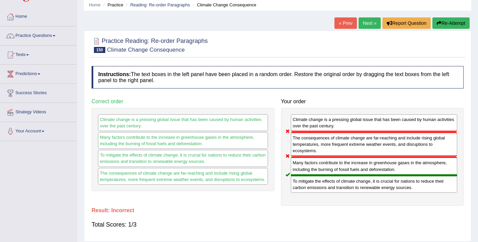
scroll to position [3, 0]
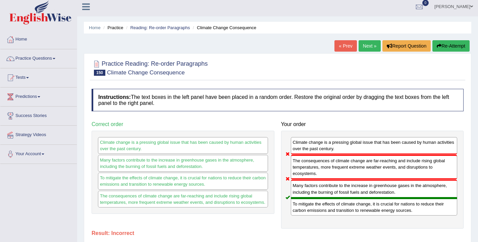
click at [445, 43] on button "Re-Attempt" at bounding box center [450, 45] width 37 height 11
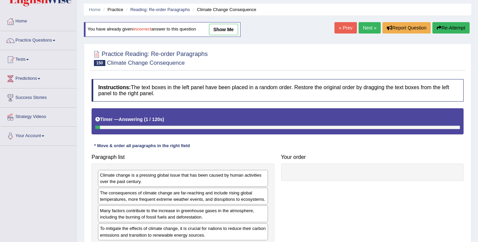
scroll to position [35, 0]
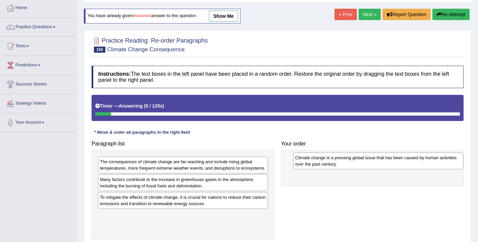
drag, startPoint x: 125, startPoint y: 169, endPoint x: 320, endPoint y: 165, distance: 195.2
click at [320, 165] on div "Climate change is a pressing global issue that has been caused by human activit…" at bounding box center [378, 161] width 170 height 17
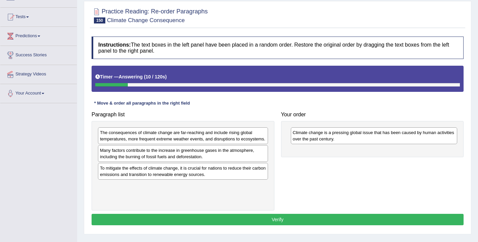
scroll to position [63, 0]
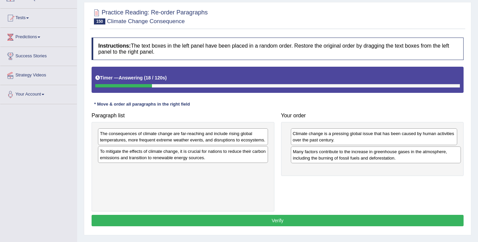
drag, startPoint x: 115, startPoint y: 165, endPoint x: 308, endPoint y: 159, distance: 192.9
click at [308, 159] on div "Many factors contribute to the increase in greenhouse gases in the atmosphere, …" at bounding box center [376, 155] width 170 height 17
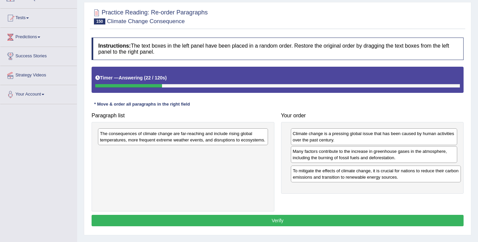
drag, startPoint x: 147, startPoint y: 162, endPoint x: 339, endPoint y: 175, distance: 193.3
click at [339, 175] on div "To mitigate the effects of climate change, it is crucial for nations to reduce …" at bounding box center [376, 174] width 170 height 17
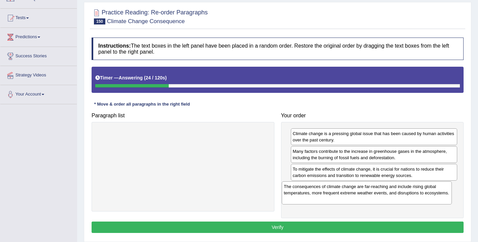
drag, startPoint x: 183, startPoint y: 140, endPoint x: 367, endPoint y: 193, distance: 191.3
click at [367, 193] on div "The consequences of climate change are far-reaching and include rising global t…" at bounding box center [367, 192] width 170 height 23
click at [303, 230] on button "Verify" at bounding box center [278, 227] width 372 height 11
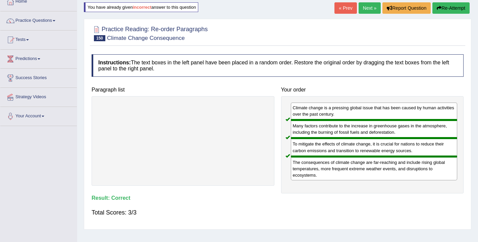
scroll to position [0, 0]
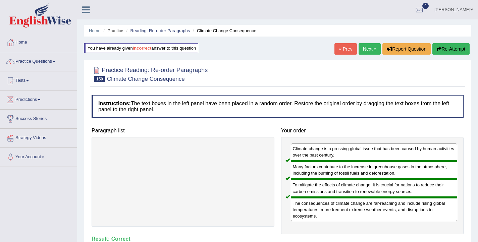
click at [365, 49] on link "Next »" at bounding box center [370, 48] width 22 height 11
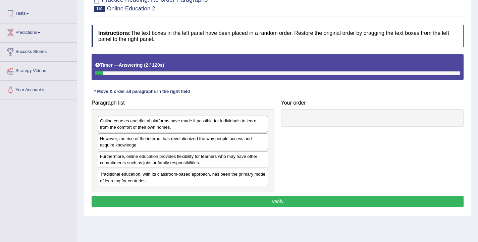
scroll to position [68, 0]
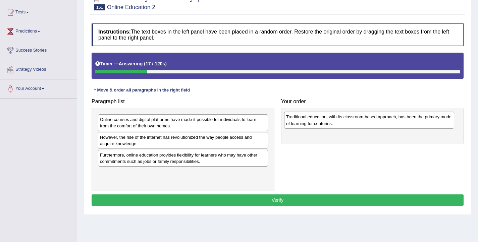
drag, startPoint x: 125, startPoint y: 182, endPoint x: 312, endPoint y: 126, distance: 194.4
click at [312, 126] on div "Traditional education, with its classroom-based approach, has been the primary …" at bounding box center [369, 120] width 170 height 17
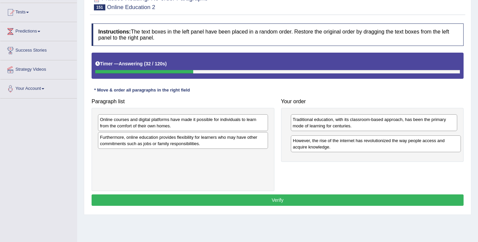
drag, startPoint x: 146, startPoint y: 145, endPoint x: 339, endPoint y: 148, distance: 192.9
click at [339, 148] on div "However, the rise of the internet has revolutionized the way people access and …" at bounding box center [376, 143] width 170 height 17
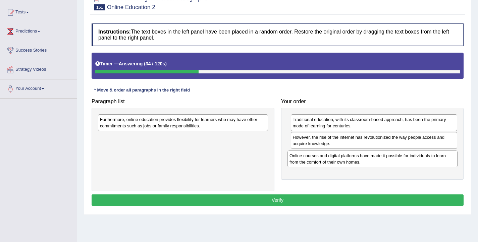
drag, startPoint x: 145, startPoint y: 123, endPoint x: 338, endPoint y: 159, distance: 196.5
click at [338, 159] on div "Online courses and digital platforms have made it possible for individuals to l…" at bounding box center [372, 159] width 170 height 17
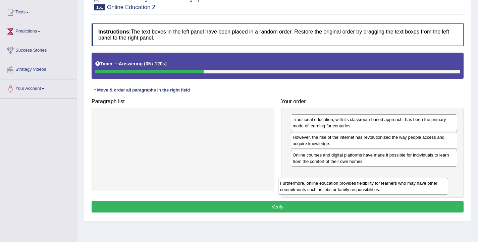
drag, startPoint x: 195, startPoint y: 128, endPoint x: 379, endPoint y: 184, distance: 192.8
click at [379, 184] on div "Furthermore, online education provides flexibility for learners who may have ot…" at bounding box center [363, 186] width 170 height 17
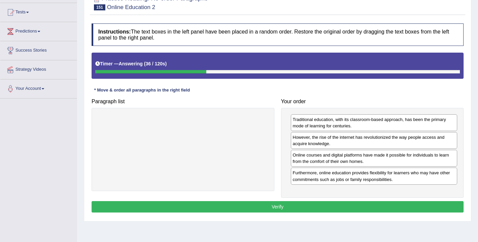
click at [343, 209] on button "Verify" at bounding box center [278, 206] width 372 height 11
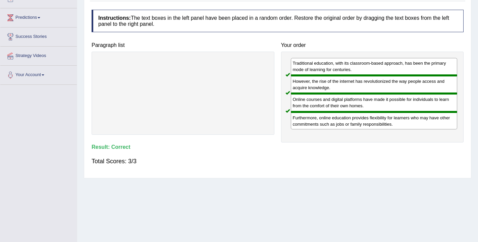
scroll to position [0, 0]
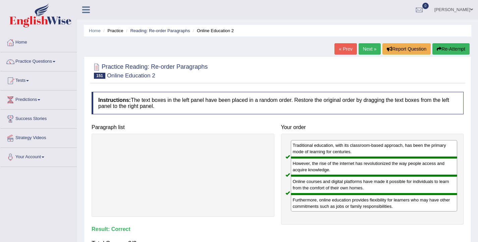
click at [343, 49] on link "« Prev" at bounding box center [345, 48] width 22 height 11
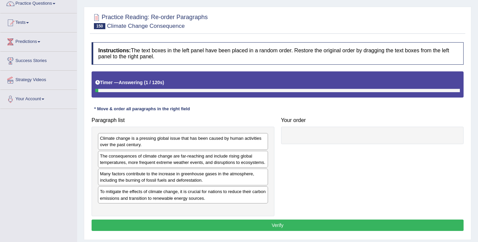
scroll to position [58, 0]
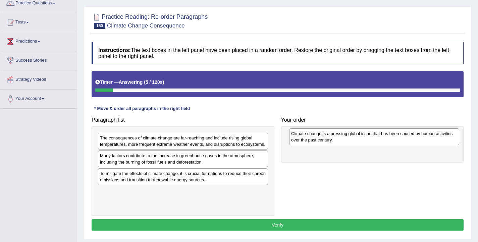
drag, startPoint x: 150, startPoint y: 144, endPoint x: 341, endPoint y: 140, distance: 191.2
click at [341, 140] on div "Climate change is a pressing global issue that has been caused by human activit…" at bounding box center [374, 136] width 170 height 17
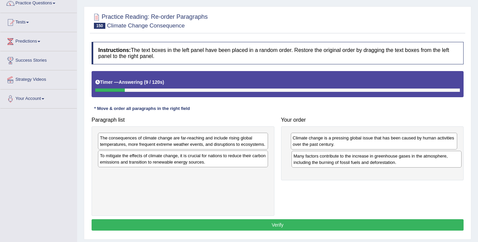
drag, startPoint x: 148, startPoint y: 165, endPoint x: 342, endPoint y: 159, distance: 193.6
click at [342, 159] on div "Many factors contribute to the increase in greenhouse gases in the atmosphere, …" at bounding box center [376, 159] width 170 height 17
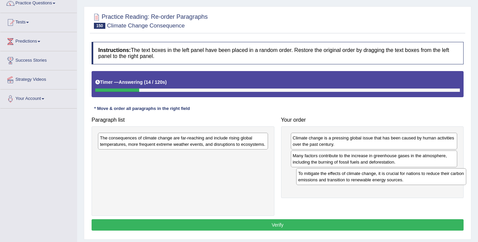
drag, startPoint x: 138, startPoint y: 166, endPoint x: 336, endPoint y: 177, distance: 197.9
click at [336, 177] on div "To mitigate the effects of climate change, it is crucial for nations to reduce …" at bounding box center [381, 176] width 170 height 17
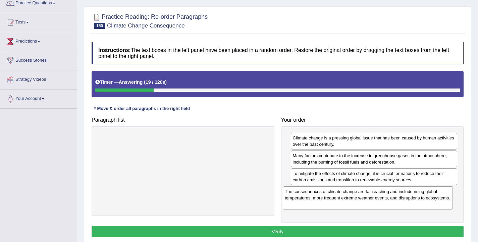
drag, startPoint x: 183, startPoint y: 147, endPoint x: 368, endPoint y: 200, distance: 192.4
click at [368, 200] on div "The consequences of climate change are far-reaching and include rising global t…" at bounding box center [368, 197] width 170 height 23
click at [340, 229] on button "Verify" at bounding box center [278, 231] width 372 height 11
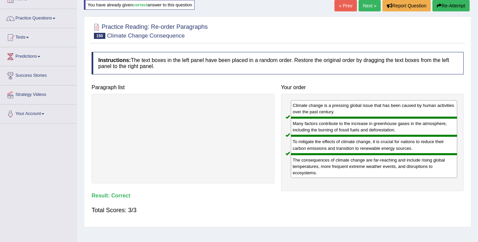
scroll to position [0, 0]
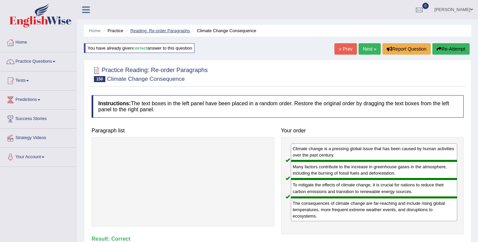
click at [141, 33] on link "Reading: Re-order Paragraphs" at bounding box center [160, 30] width 60 height 5
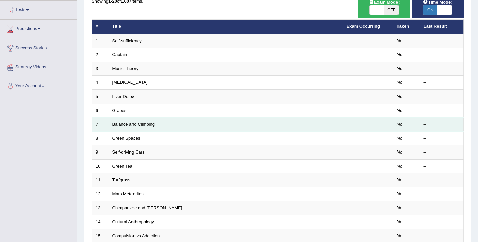
scroll to position [202, 0]
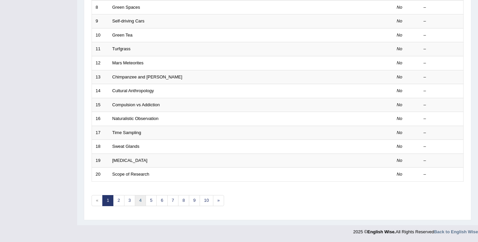
click at [138, 199] on link "4" at bounding box center [140, 200] width 11 height 11
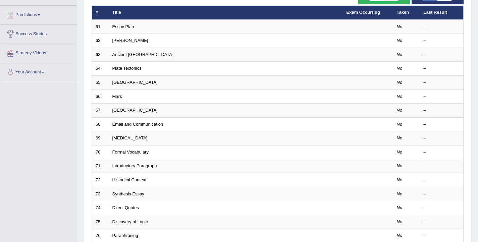
scroll to position [202, 0]
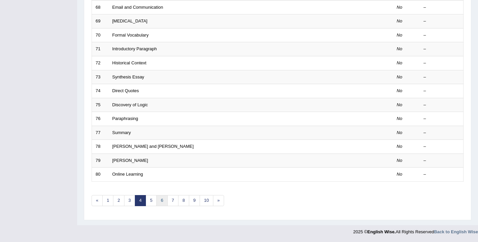
click at [161, 199] on link "6" at bounding box center [161, 200] width 11 height 11
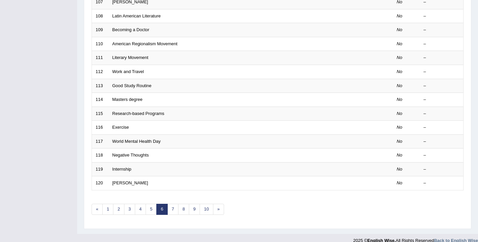
scroll to position [202, 0]
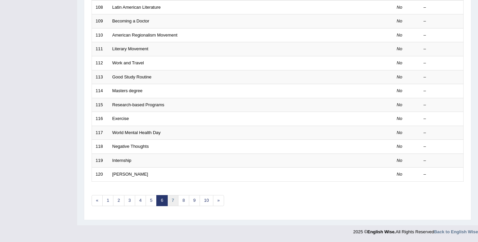
click at [170, 201] on link "7" at bounding box center [172, 200] width 11 height 11
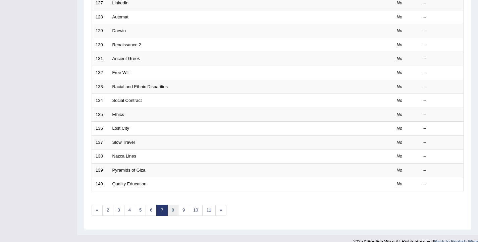
scroll to position [202, 0]
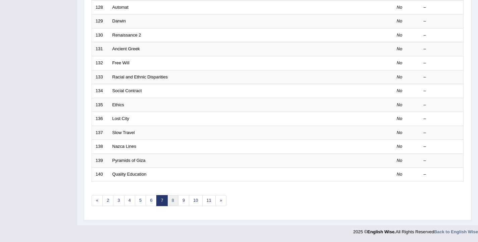
click at [173, 202] on link "8" at bounding box center [172, 200] width 11 height 11
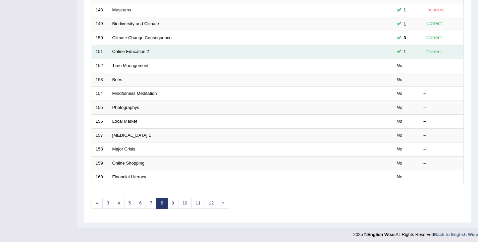
scroll to position [202, 0]
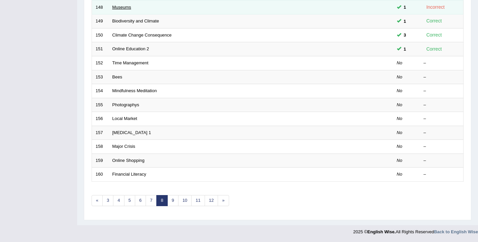
click at [114, 9] on link "Museums" at bounding box center [121, 7] width 19 height 5
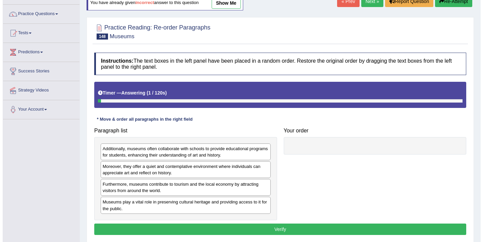
scroll to position [78, 0]
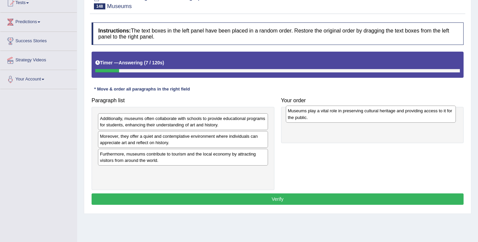
drag, startPoint x: 120, startPoint y: 179, endPoint x: 308, endPoint y: 117, distance: 197.6
click at [308, 117] on div "Museums play a vital role in preserving cultural heritage and providing access …" at bounding box center [371, 114] width 170 height 17
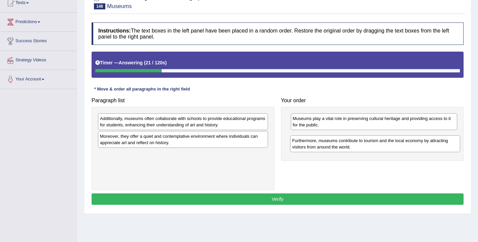
drag, startPoint x: 128, startPoint y: 163, endPoint x: 317, endPoint y: 149, distance: 190.0
click at [317, 149] on div "Furthermore, museums contribute to tourism and the local economy by attracting …" at bounding box center [375, 143] width 170 height 17
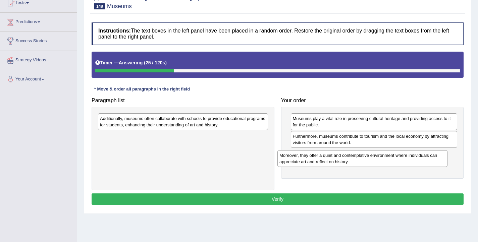
drag, startPoint x: 227, startPoint y: 137, endPoint x: 406, endPoint y: 156, distance: 180.4
click at [406, 156] on div "Moreover, they offer a quiet and contemplative environment where individuals ca…" at bounding box center [362, 158] width 170 height 17
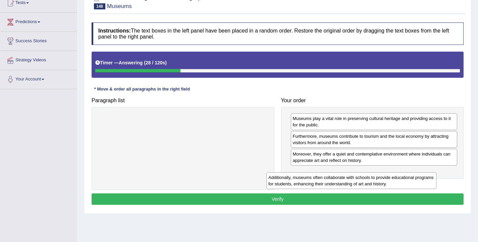
drag, startPoint x: 243, startPoint y: 124, endPoint x: 412, endPoint y: 183, distance: 178.5
click at [412, 183] on div "Additionally, museums often collaborate with schools to provide educational pro…" at bounding box center [351, 180] width 170 height 17
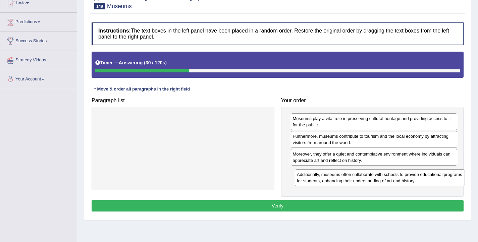
drag, startPoint x: 181, startPoint y: 121, endPoint x: 378, endPoint y: 177, distance: 204.8
click at [378, 177] on div "Additionally, museums often collaborate with schools to provide educational pro…" at bounding box center [380, 177] width 170 height 17
click at [320, 204] on button "Verify" at bounding box center [278, 205] width 372 height 11
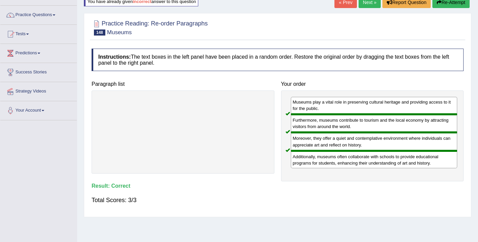
scroll to position [0, 0]
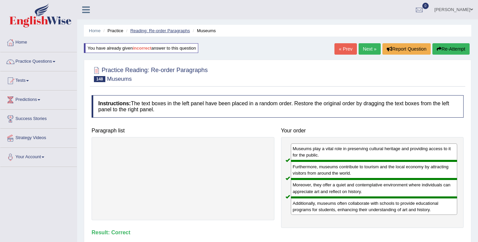
click at [148, 30] on link "Reading: Re-order Paragraphs" at bounding box center [160, 30] width 60 height 5
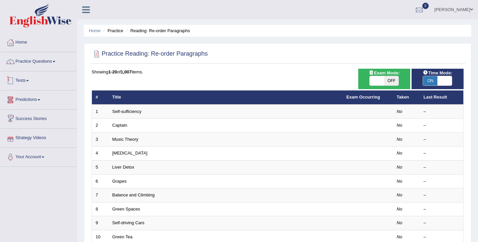
click at [30, 81] on link "Tests" at bounding box center [38, 79] width 76 height 17
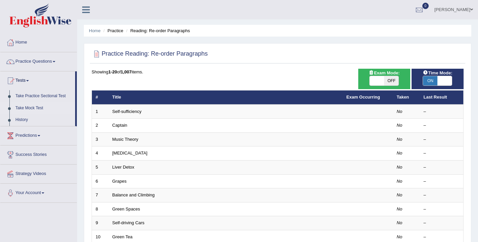
click at [30, 109] on link "Take Mock Test" at bounding box center [43, 108] width 63 height 12
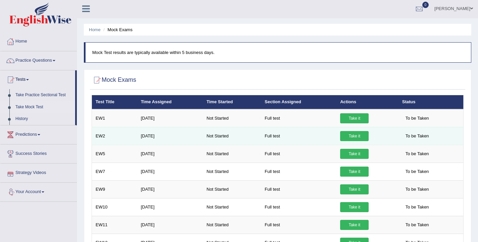
scroll to position [1, 0]
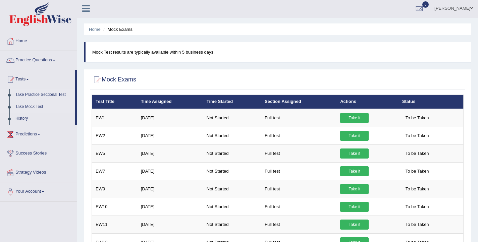
click at [56, 96] on link "Take Practice Sectional Test" at bounding box center [43, 95] width 63 height 12
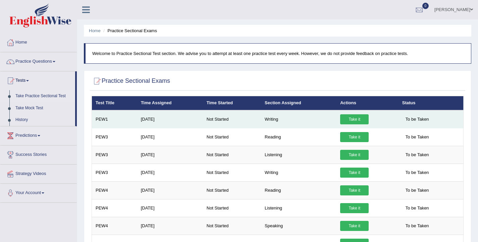
click at [353, 120] on link "Take it" at bounding box center [354, 119] width 29 height 10
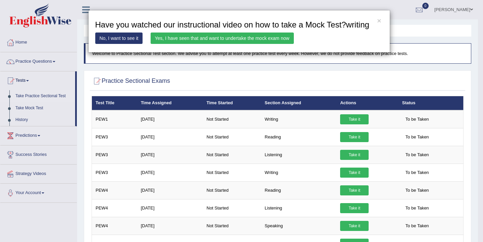
click at [183, 44] on link "Yes, I have seen that and want to undertake the mock exam now" at bounding box center [222, 38] width 143 height 11
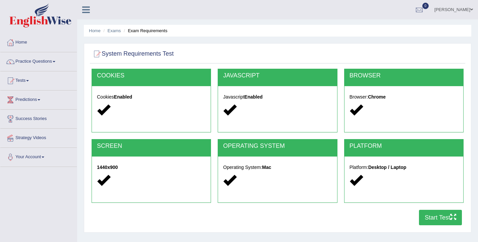
click at [431, 223] on button "Start Test" at bounding box center [440, 217] width 43 height 15
